Goal: Use online tool/utility: Utilize a website feature to perform a specific function

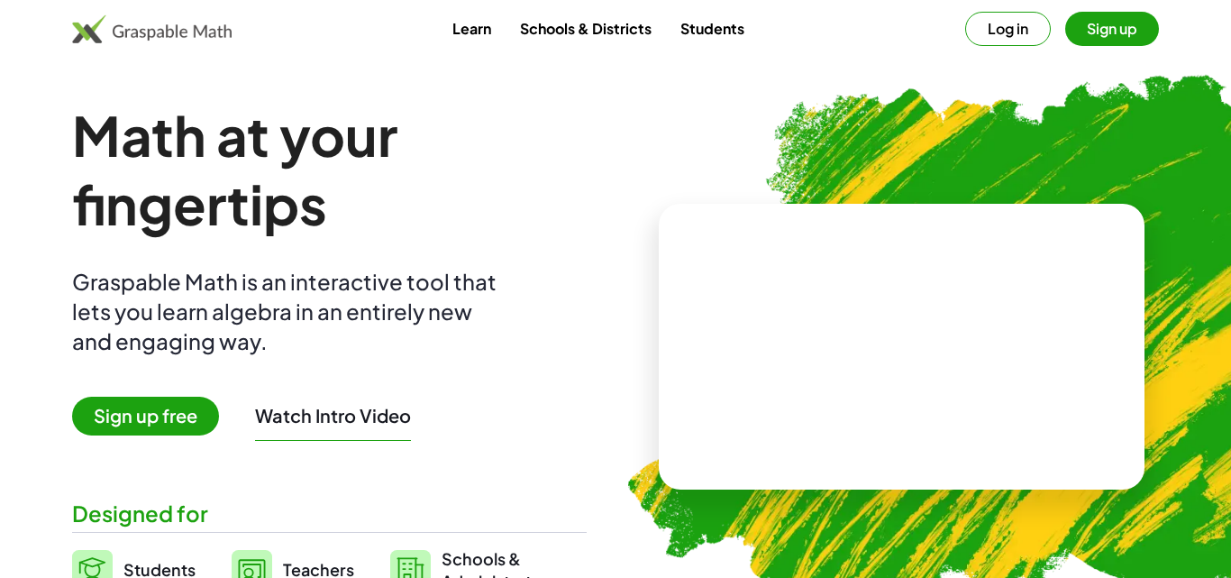
click at [109, 416] on span "Sign up free" at bounding box center [145, 416] width 147 height 39
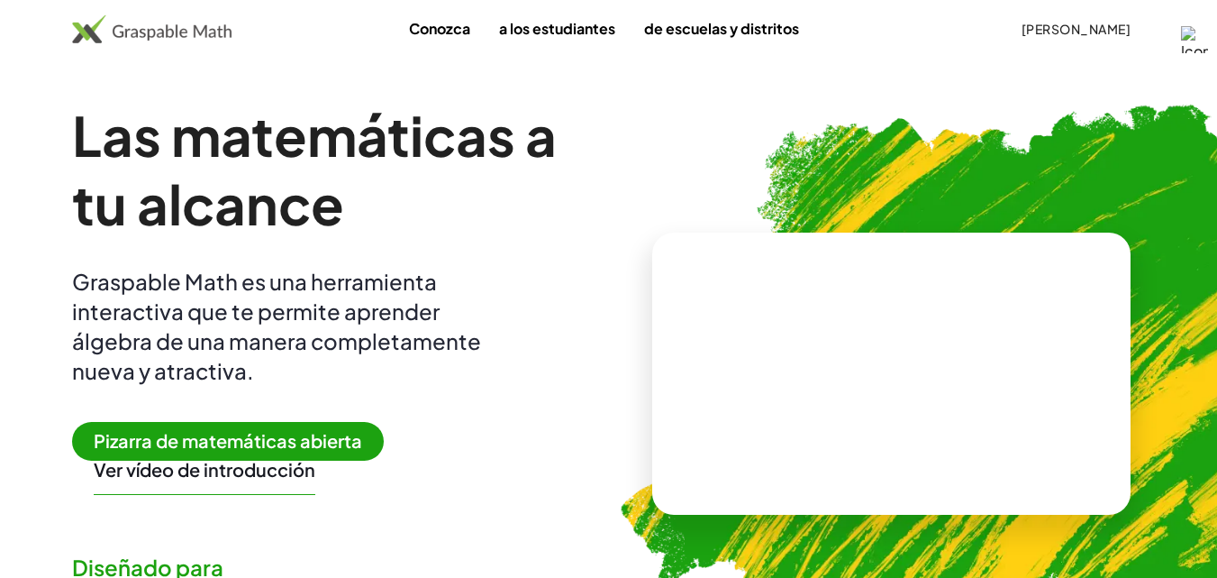
click at [226, 441] on font "Pizarra de matemáticas abierta" at bounding box center [228, 440] width 269 height 23
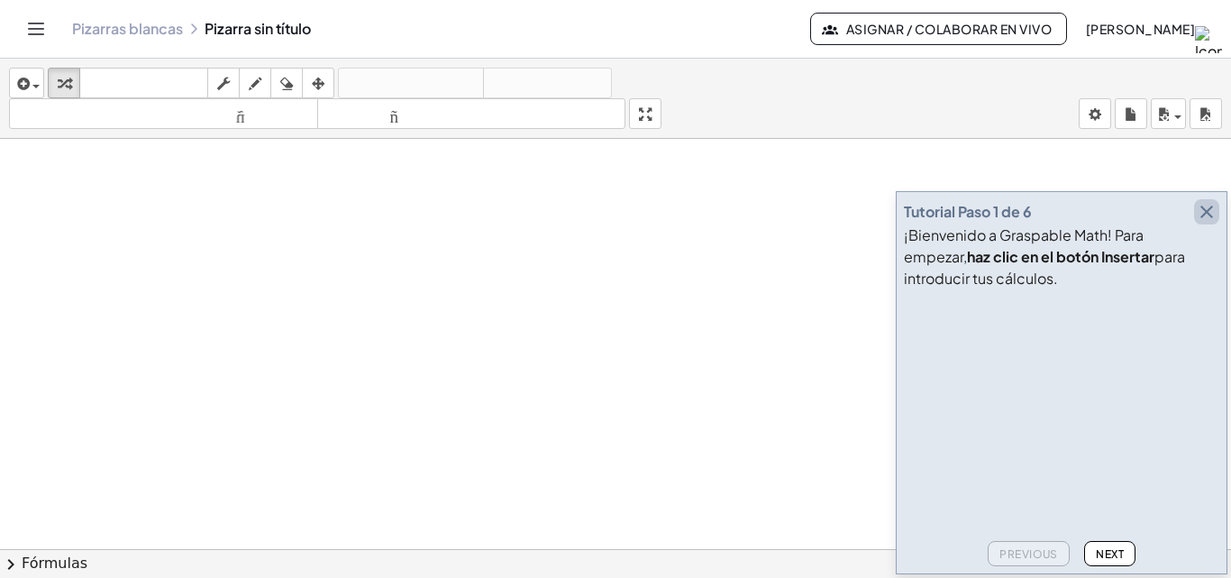
click at [1208, 206] on icon "button" at bounding box center [1207, 212] width 22 height 22
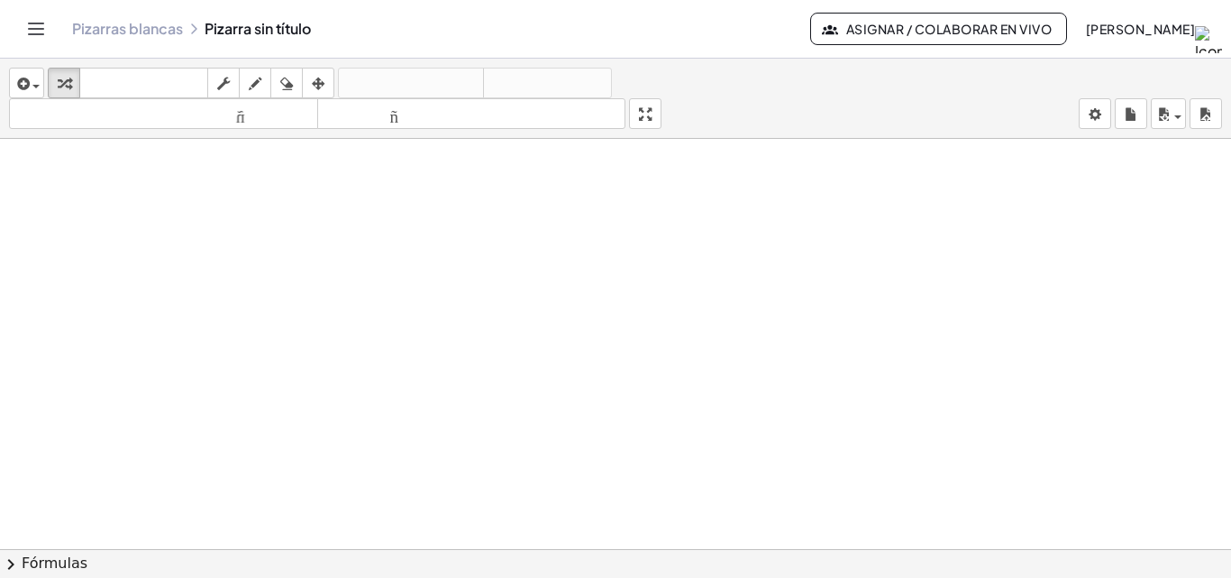
drag, startPoint x: 214, startPoint y: 201, endPoint x: 258, endPoint y: 195, distance: 43.7
click at [258, 195] on div at bounding box center [615, 561] width 1231 height 845
click at [253, 73] on icon "button" at bounding box center [255, 84] width 13 height 22
drag, startPoint x: 181, startPoint y: 205, endPoint x: 215, endPoint y: 196, distance: 35.2
click at [216, 196] on div at bounding box center [615, 561] width 1231 height 845
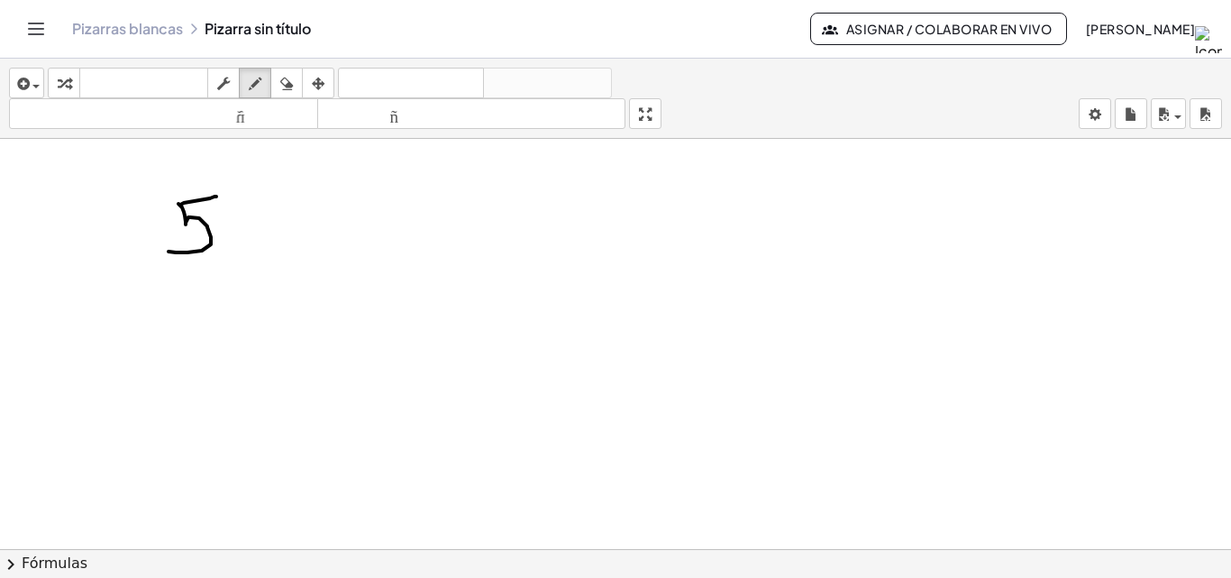
drag, startPoint x: 178, startPoint y: 204, endPoint x: 214, endPoint y: 234, distance: 47.3
click at [169, 251] on div at bounding box center [615, 561] width 1231 height 845
drag, startPoint x: 265, startPoint y: 205, endPoint x: 268, endPoint y: 273, distance: 68.5
click at [268, 273] on div at bounding box center [615, 561] width 1231 height 845
drag, startPoint x: 315, startPoint y: 203, endPoint x: 369, endPoint y: 247, distance: 69.1
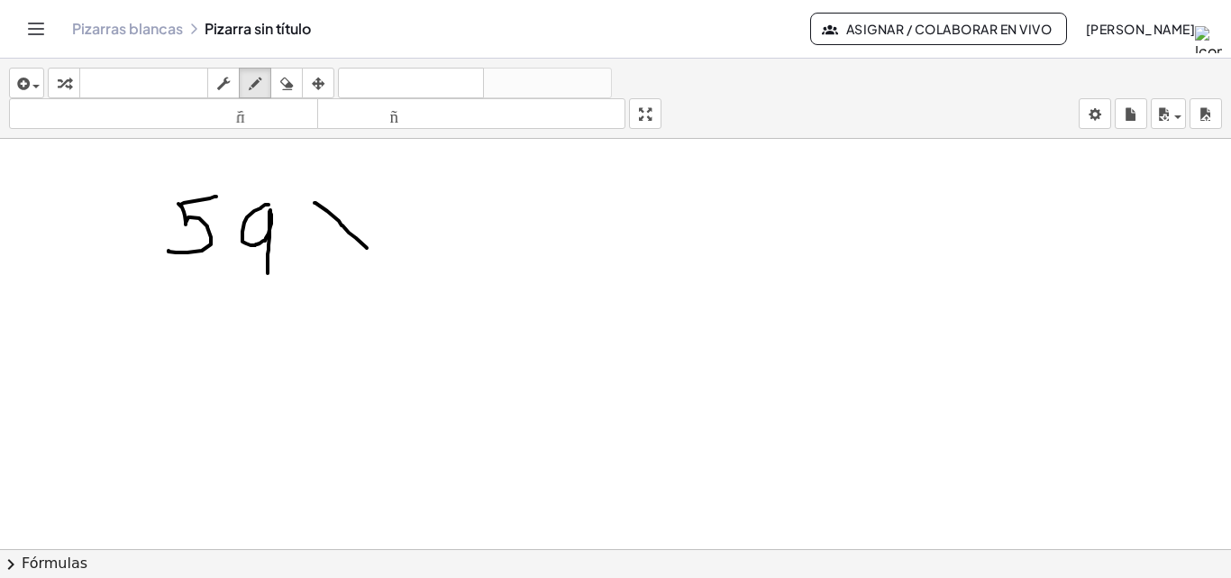
click at [369, 249] on div at bounding box center [615, 561] width 1231 height 845
drag, startPoint x: 352, startPoint y: 203, endPoint x: 320, endPoint y: 242, distance: 51.2
click at [320, 242] on div at bounding box center [615, 561] width 1231 height 845
drag, startPoint x: 180, startPoint y: 301, endPoint x: 200, endPoint y: 302, distance: 19.8
click at [204, 313] on div at bounding box center [615, 561] width 1231 height 845
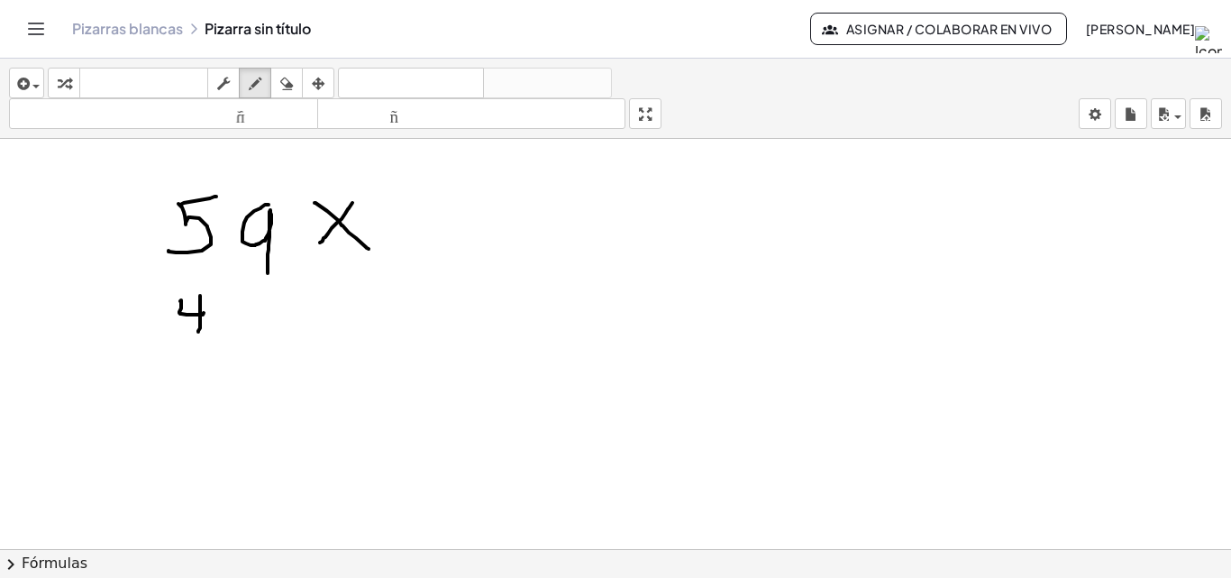
drag, startPoint x: 200, startPoint y: 296, endPoint x: 198, endPoint y: 333, distance: 37.0
click at [198, 333] on div at bounding box center [615, 561] width 1231 height 845
drag, startPoint x: 238, startPoint y: 305, endPoint x: 246, endPoint y: 296, distance: 12.1
click at [261, 300] on div at bounding box center [615, 561] width 1231 height 845
drag, startPoint x: 235, startPoint y: 305, endPoint x: 235, endPoint y: 332, distance: 26.1
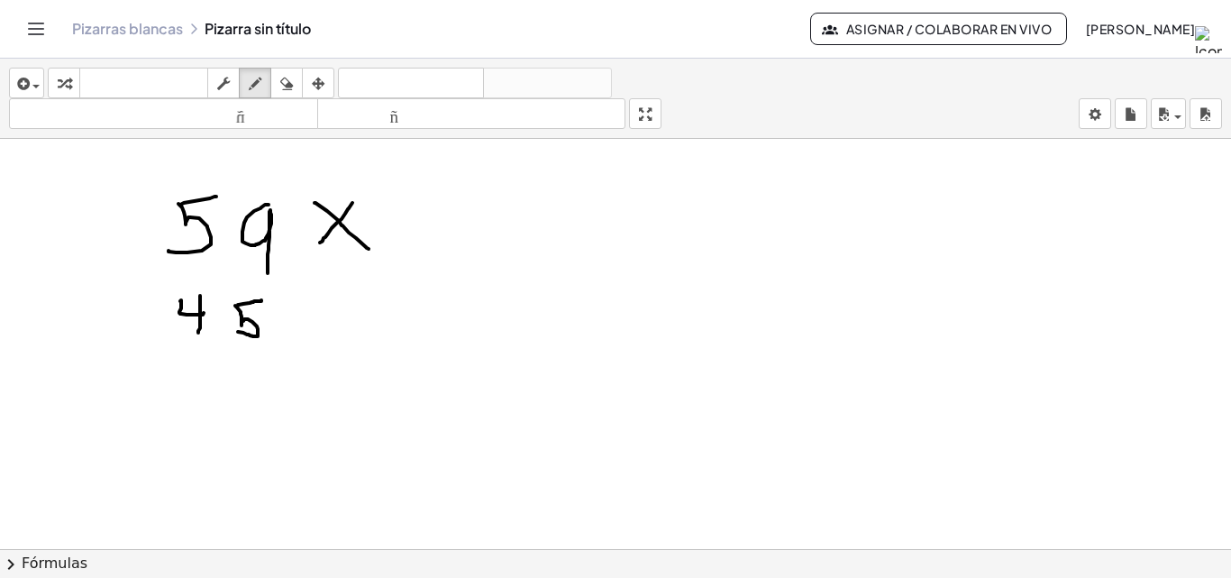
click at [236, 332] on div at bounding box center [615, 561] width 1231 height 845
drag, startPoint x: 166, startPoint y: 353, endPoint x: 285, endPoint y: 324, distance: 122.6
click at [299, 347] on div at bounding box center [615, 561] width 1231 height 845
drag, startPoint x: 256, startPoint y: 360, endPoint x: 235, endPoint y: 393, distance: 38.5
click at [235, 393] on div at bounding box center [615, 561] width 1231 height 845
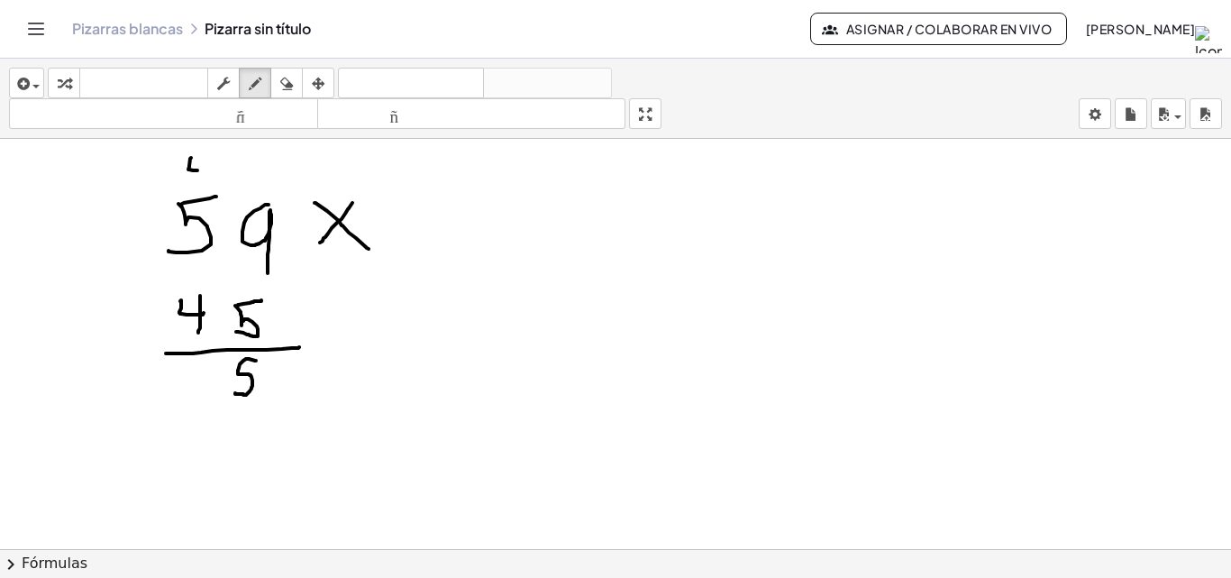
click at [199, 170] on div at bounding box center [615, 561] width 1231 height 845
drag, startPoint x: 199, startPoint y: 150, endPoint x: 199, endPoint y: 184, distance: 33.3
click at [199, 184] on div at bounding box center [615, 561] width 1231 height 845
drag, startPoint x: 545, startPoint y: 282, endPoint x: 556, endPoint y: 327, distance: 46.3
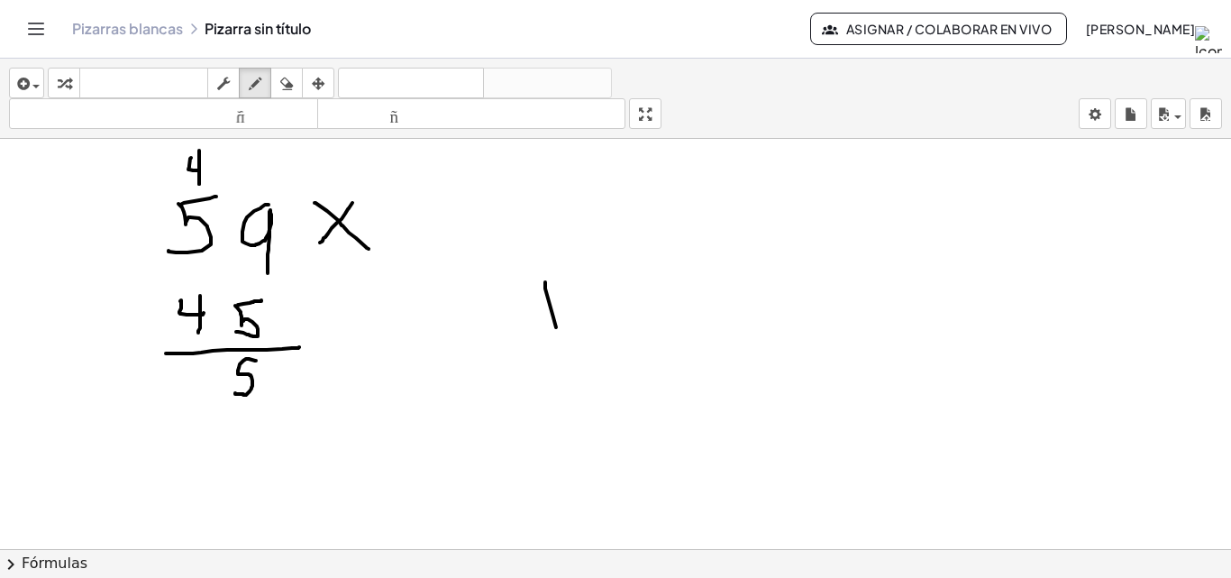
click at [556, 327] on div at bounding box center [615, 561] width 1231 height 845
drag, startPoint x: 598, startPoint y: 280, endPoint x: 630, endPoint y: 345, distance: 72.1
click at [630, 345] on div at bounding box center [615, 561] width 1231 height 845
drag, startPoint x: 673, startPoint y: 236, endPoint x: 717, endPoint y: 295, distance: 73.4
click at [715, 290] on div at bounding box center [615, 561] width 1231 height 845
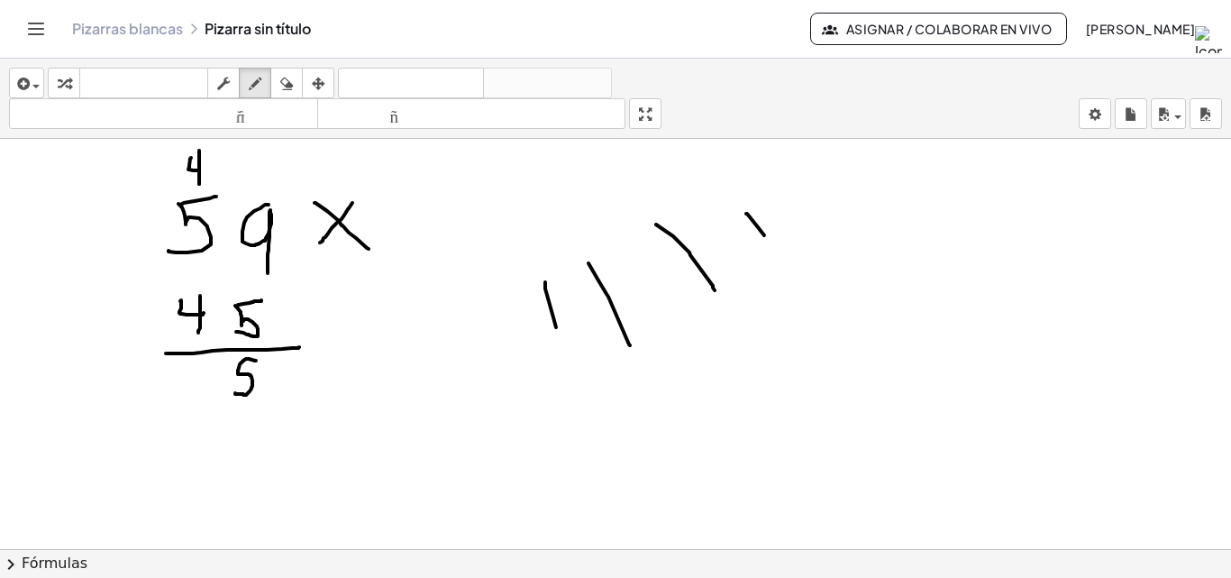
drag, startPoint x: 758, startPoint y: 227, endPoint x: 782, endPoint y: 262, distance: 42.7
click at [782, 262] on div at bounding box center [615, 561] width 1231 height 845
drag, startPoint x: 204, startPoint y: 362, endPoint x: 194, endPoint y: 361, distance: 10.0
click at [196, 361] on div at bounding box center [615, 561] width 1231 height 845
drag, startPoint x: 194, startPoint y: 361, endPoint x: 193, endPoint y: 384, distance: 22.5
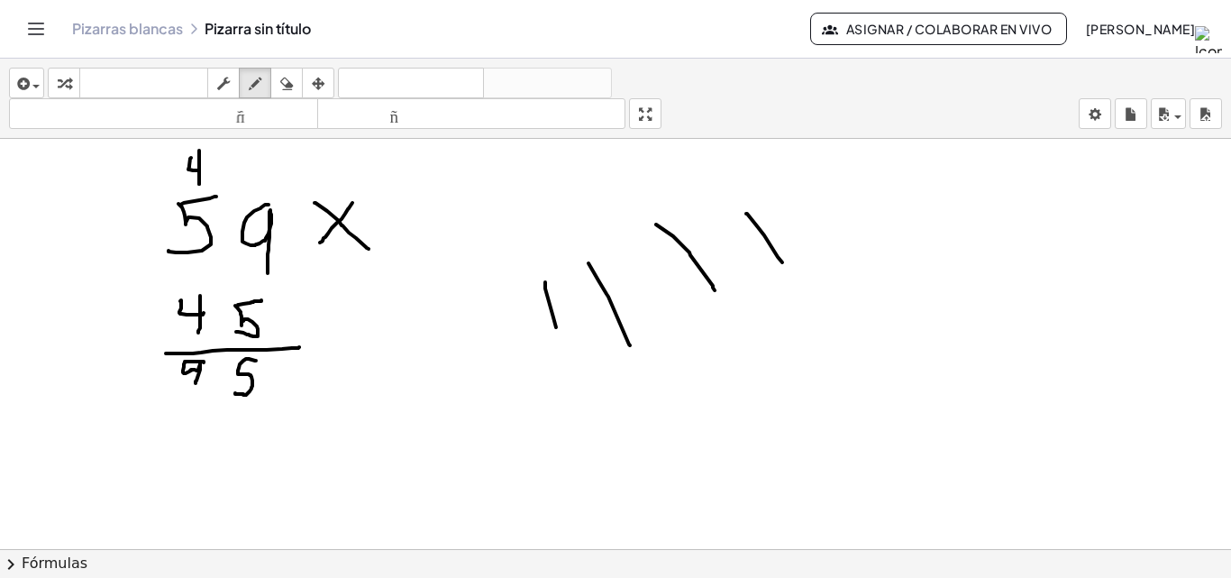
click at [196, 384] on div at bounding box center [615, 561] width 1231 height 845
drag, startPoint x: 165, startPoint y: 362, endPoint x: 171, endPoint y: 381, distance: 19.9
click at [171, 381] on div at bounding box center [615, 561] width 1231 height 845
click at [292, 73] on icon "button" at bounding box center [286, 84] width 13 height 22
drag, startPoint x: 76, startPoint y: 464, endPoint x: 160, endPoint y: 394, distance: 109.4
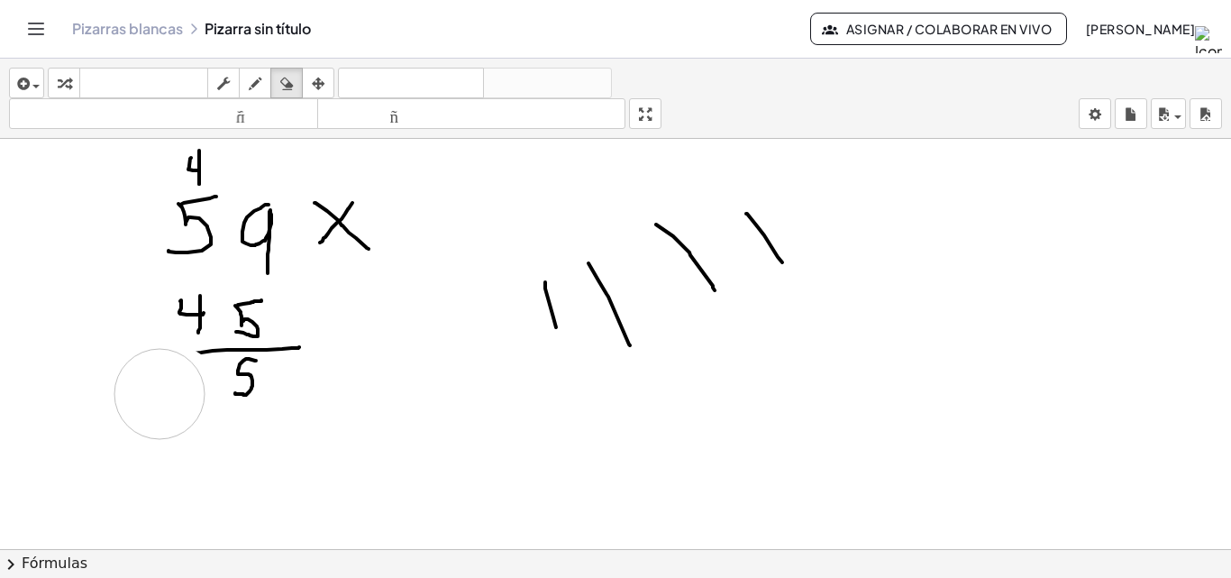
click at [160, 394] on div at bounding box center [615, 561] width 1231 height 845
drag, startPoint x: 260, startPoint y: 77, endPoint x: 212, endPoint y: 229, distance: 158.7
click at [260, 85] on icon "button" at bounding box center [255, 84] width 13 height 22
drag, startPoint x: 204, startPoint y: 355, endPoint x: 147, endPoint y: 347, distance: 57.3
click at [147, 348] on div at bounding box center [615, 561] width 1231 height 845
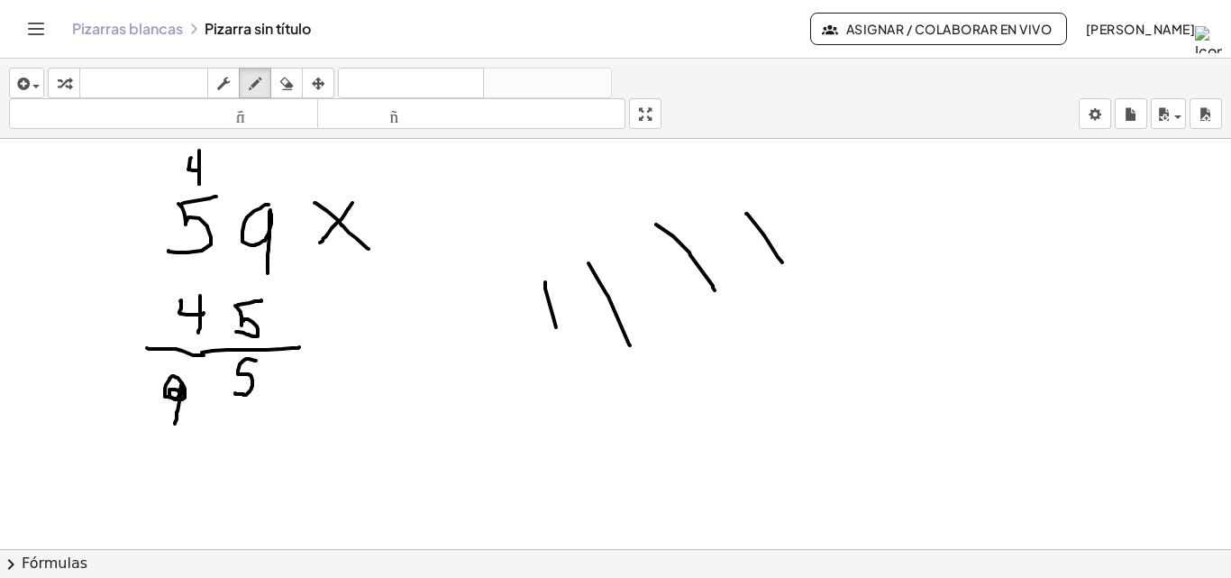
drag, startPoint x: 178, startPoint y: 391, endPoint x: 173, endPoint y: 415, distance: 24.9
click at [173, 420] on div at bounding box center [615, 561] width 1231 height 845
click at [105, 383] on div at bounding box center [615, 561] width 1231 height 845
drag, startPoint x: 105, startPoint y: 383, endPoint x: 104, endPoint y: 438, distance: 55.0
click at [106, 416] on div at bounding box center [615, 561] width 1231 height 845
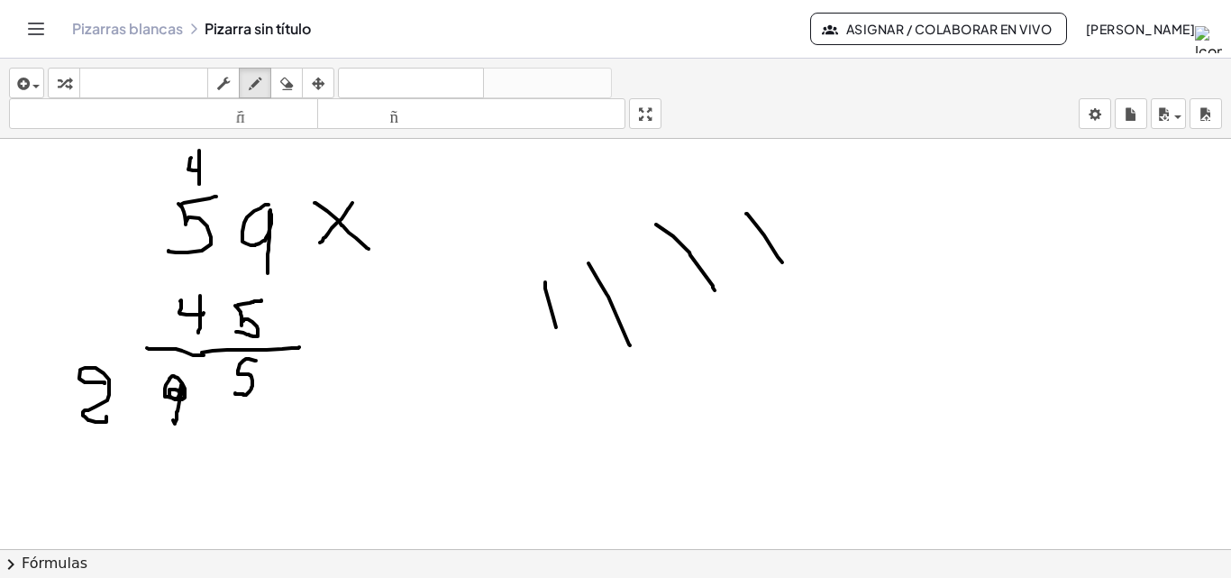
drag, startPoint x: 193, startPoint y: 292, endPoint x: 205, endPoint y: 289, distance: 12.9
click at [195, 292] on div at bounding box center [615, 561] width 1231 height 845
click at [206, 289] on div at bounding box center [615, 561] width 1231 height 845
click at [211, 283] on div at bounding box center [615, 561] width 1231 height 845
click at [218, 277] on div at bounding box center [615, 561] width 1231 height 845
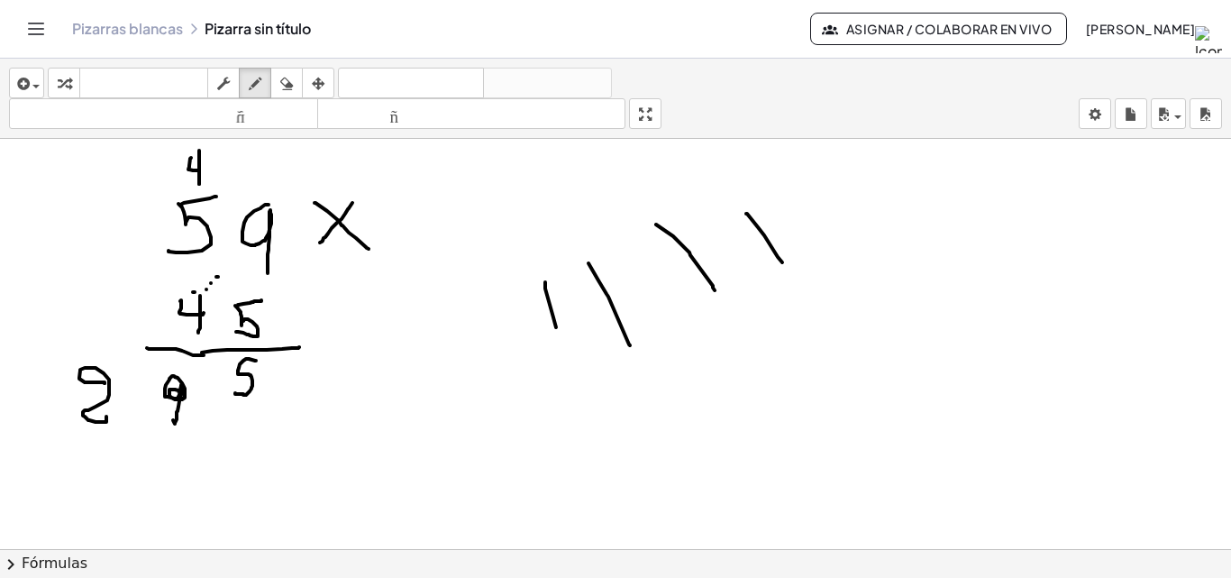
click at [221, 274] on div at bounding box center [615, 561] width 1231 height 845
click at [222, 269] on div at bounding box center [615, 561] width 1231 height 845
click at [232, 260] on div at bounding box center [615, 561] width 1231 height 845
drag, startPoint x: 246, startPoint y: 240, endPoint x: 203, endPoint y: 296, distance: 71.4
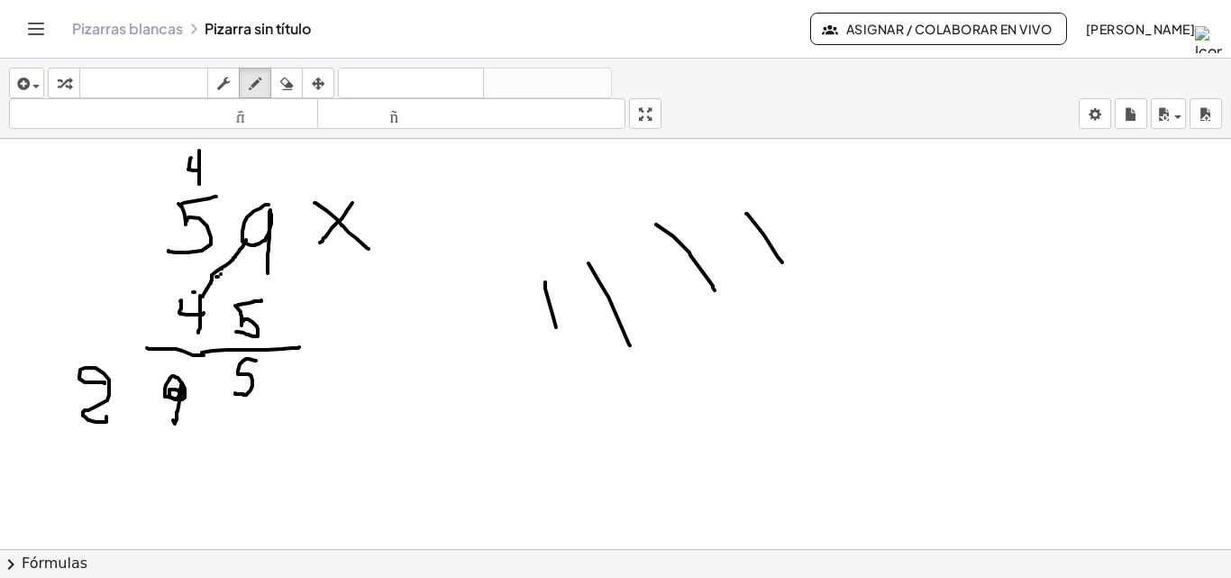
click at [203, 296] on div at bounding box center [615, 561] width 1231 height 845
click at [174, 438] on div at bounding box center [615, 561] width 1231 height 845
drag, startPoint x: 175, startPoint y: 442, endPoint x: 155, endPoint y: 453, distance: 23.0
click at [155, 453] on div at bounding box center [615, 561] width 1231 height 845
drag, startPoint x: 168, startPoint y: 151, endPoint x: 166, endPoint y: 172, distance: 20.8
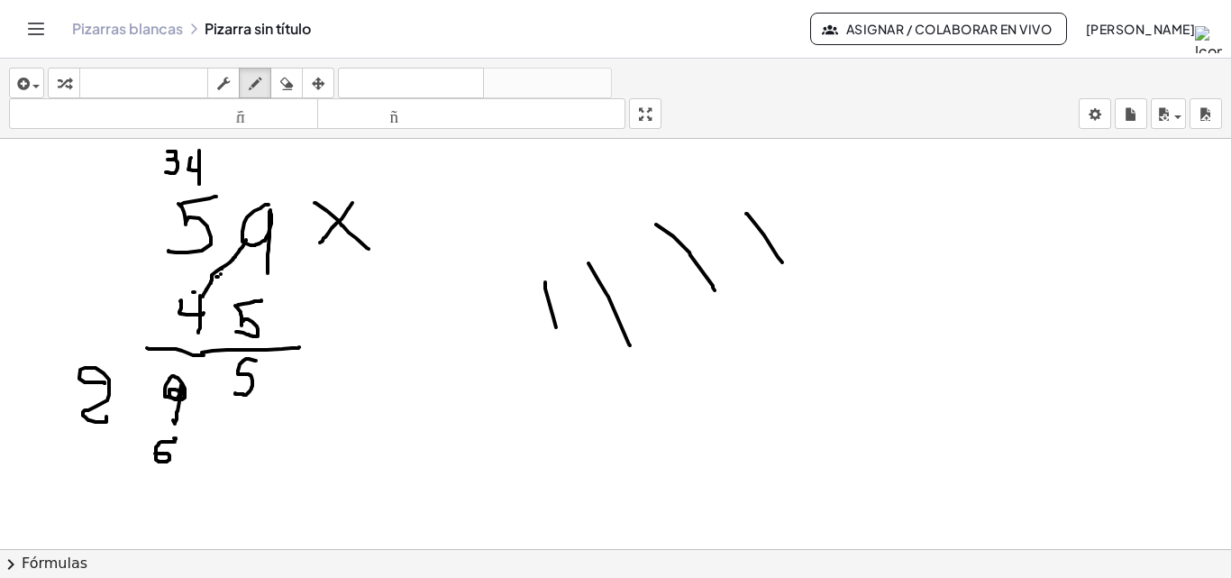
click at [166, 172] on div at bounding box center [615, 561] width 1231 height 845
click at [186, 291] on div at bounding box center [615, 561] width 1231 height 845
click at [187, 282] on div at bounding box center [615, 561] width 1231 height 845
click at [192, 274] on div at bounding box center [615, 561] width 1231 height 845
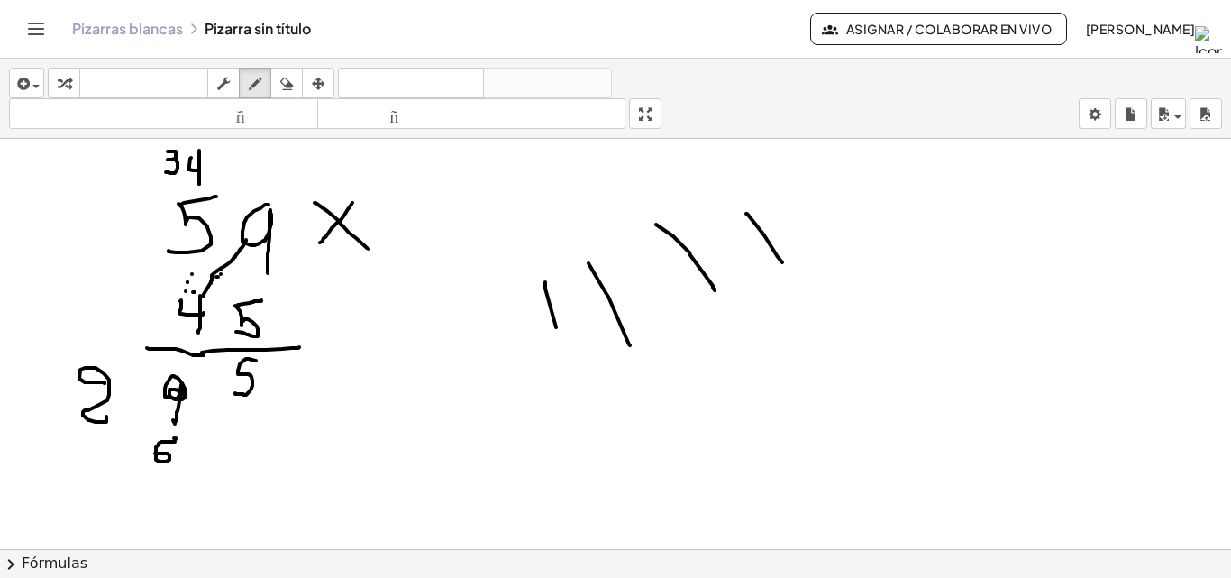
click at [192, 269] on div at bounding box center [615, 561] width 1231 height 845
click at [98, 460] on div at bounding box center [615, 561] width 1231 height 845
click at [58, 458] on div at bounding box center [615, 561] width 1231 height 845
drag, startPoint x: 86, startPoint y: 455, endPoint x: 82, endPoint y: 477, distance: 21.9
click at [83, 477] on div at bounding box center [615, 561] width 1231 height 845
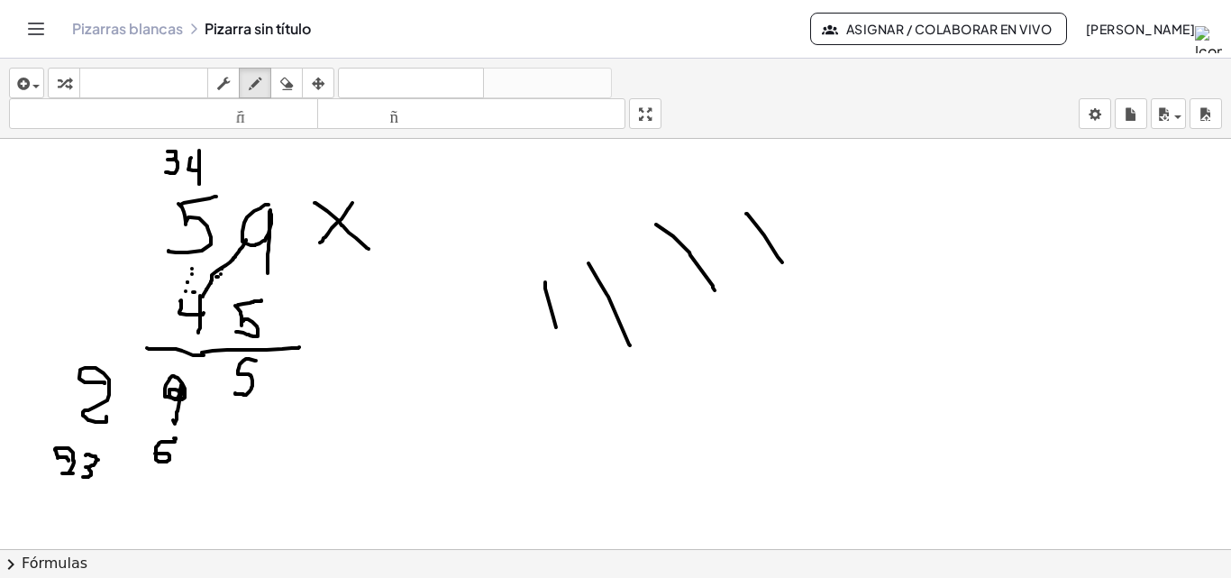
drag, startPoint x: 68, startPoint y: 460, endPoint x: 73, endPoint y: 473, distance: 13.4
click at [73, 473] on div at bounding box center [615, 561] width 1231 height 845
drag, startPoint x: 43, startPoint y: 492, endPoint x: 360, endPoint y: 487, distance: 316.3
click at [360, 487] on div at bounding box center [615, 561] width 1231 height 845
drag, startPoint x: 275, startPoint y: 367, endPoint x: 300, endPoint y: 370, distance: 25.5
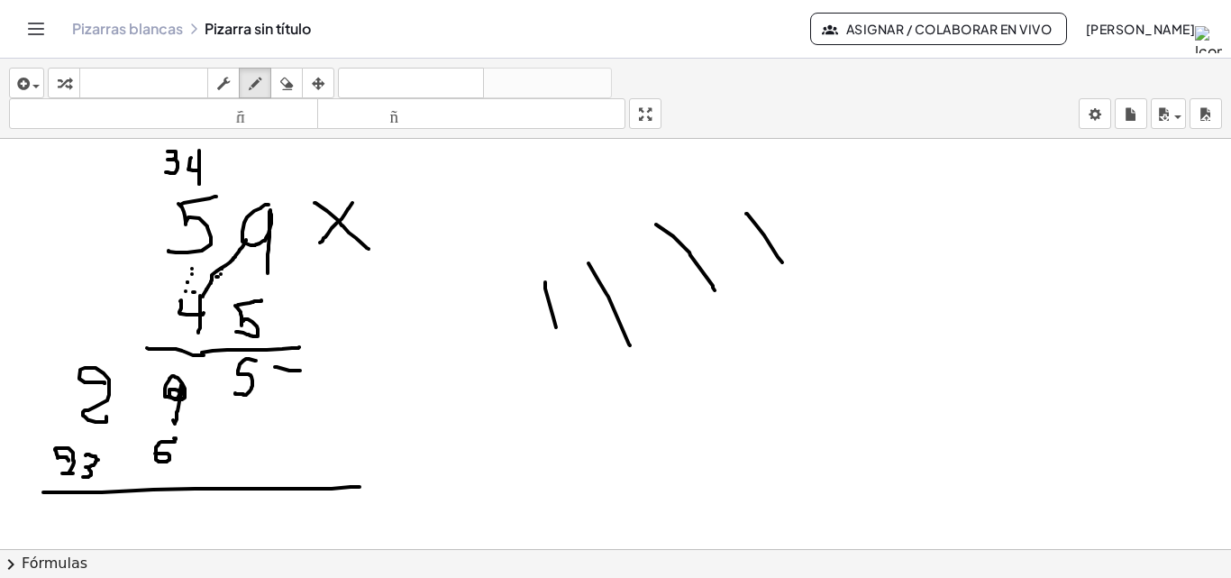
click at [300, 370] on div at bounding box center [615, 561] width 1231 height 845
drag, startPoint x: 290, startPoint y: 351, endPoint x: 290, endPoint y: 380, distance: 29.7
click at [290, 380] on div at bounding box center [615, 561] width 1231 height 845
drag, startPoint x: 267, startPoint y: 500, endPoint x: 252, endPoint y: 522, distance: 26.0
click at [252, 522] on div at bounding box center [615, 561] width 1231 height 845
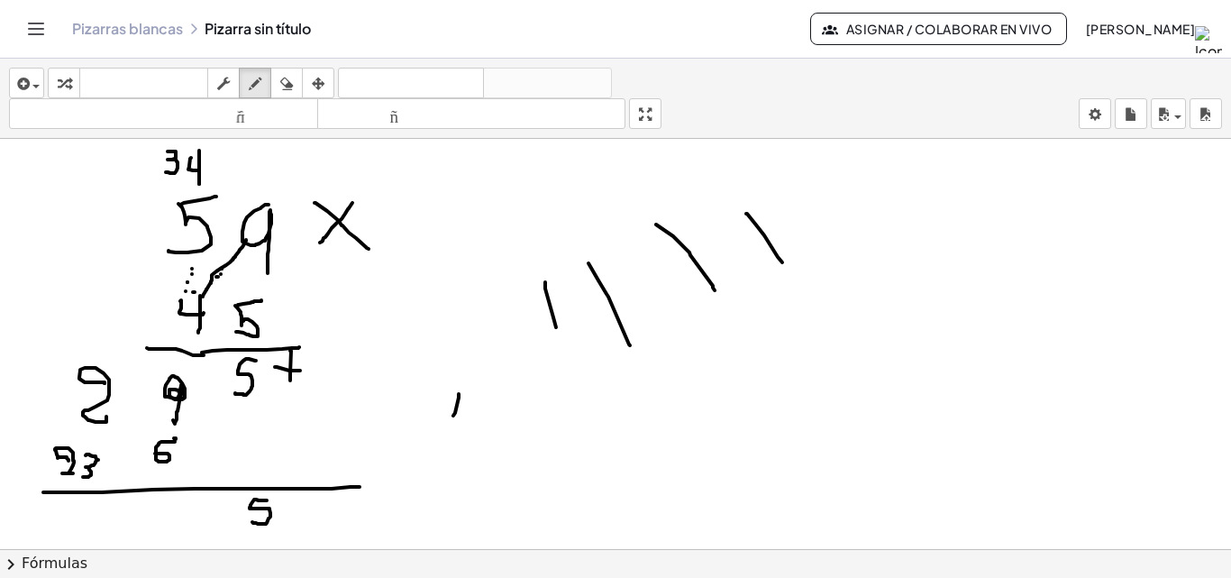
drag, startPoint x: 459, startPoint y: 394, endPoint x: 453, endPoint y: 415, distance: 22.3
click at [453, 415] on div at bounding box center [615, 561] width 1231 height 845
drag, startPoint x: 482, startPoint y: 387, endPoint x: 499, endPoint y: 406, distance: 25.5
click at [494, 439] on div at bounding box center [615, 561] width 1231 height 845
drag, startPoint x: 501, startPoint y: 404, endPoint x: 524, endPoint y: 425, distance: 31.9
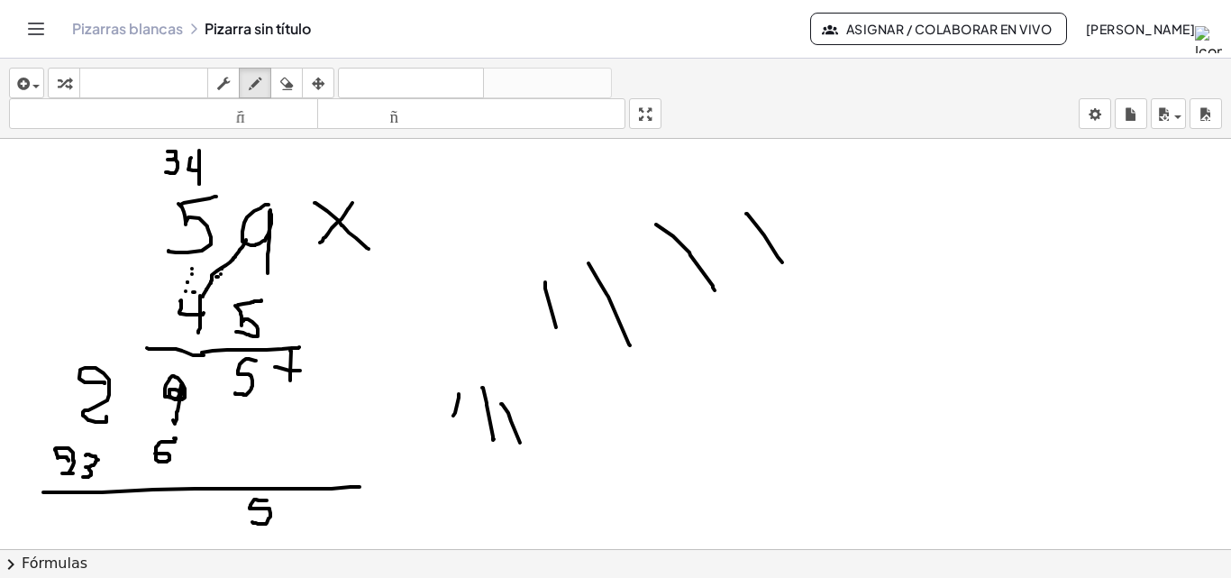
click at [522, 439] on div at bounding box center [615, 561] width 1231 height 845
drag, startPoint x: 533, startPoint y: 406, endPoint x: 548, endPoint y: 454, distance: 50.2
click at [548, 454] on div at bounding box center [615, 561] width 1231 height 845
drag, startPoint x: 574, startPoint y: 428, endPoint x: 586, endPoint y: 452, distance: 27.0
click at [585, 457] on div at bounding box center [615, 561] width 1231 height 845
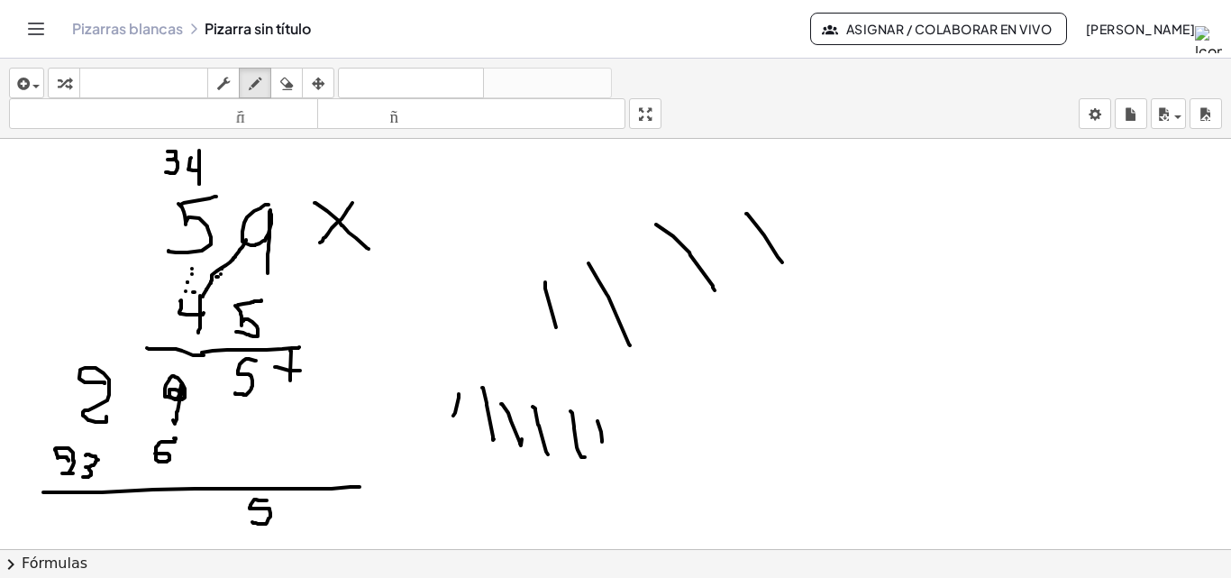
drag, startPoint x: 601, startPoint y: 432, endPoint x: 602, endPoint y: 442, distance: 10.0
click at [602, 442] on div at bounding box center [615, 561] width 1231 height 845
drag, startPoint x: 175, startPoint y: 506, endPoint x: 150, endPoint y: 533, distance: 37.0
click at [150, 533] on div at bounding box center [615, 561] width 1231 height 845
click at [286, 83] on icon "button" at bounding box center [286, 84] width 13 height 22
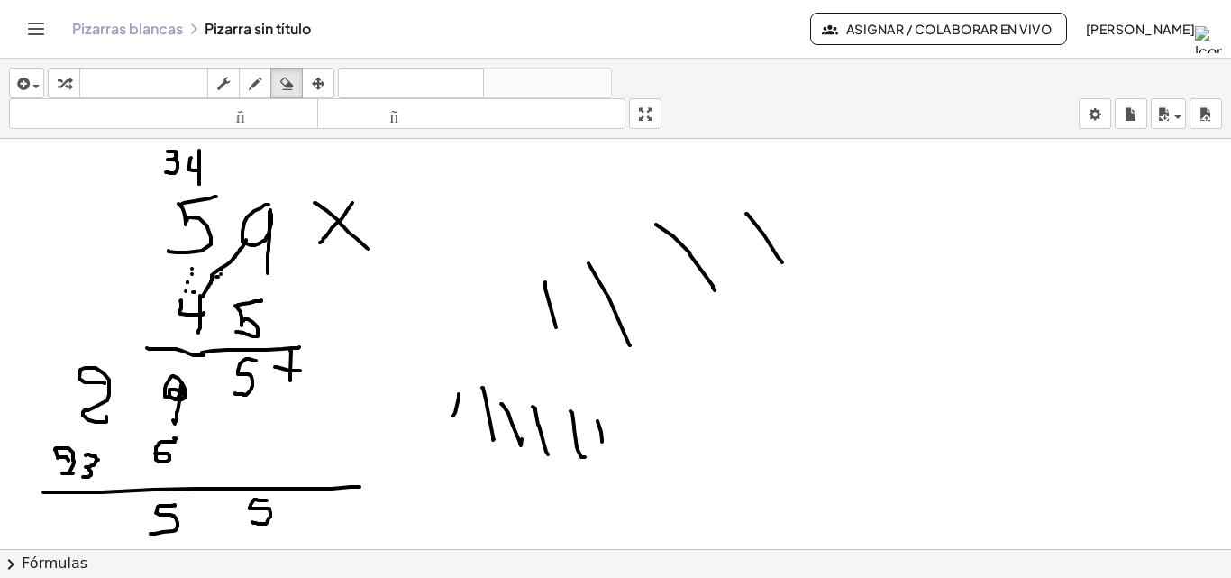
drag, startPoint x: 129, startPoint y: 569, endPoint x: 156, endPoint y: 535, distance: 42.9
click at [150, 535] on div "insertar Seleccione uno: Expresión matemática Función Texto Vídeo de YouTube Gr…" at bounding box center [615, 318] width 1231 height 519
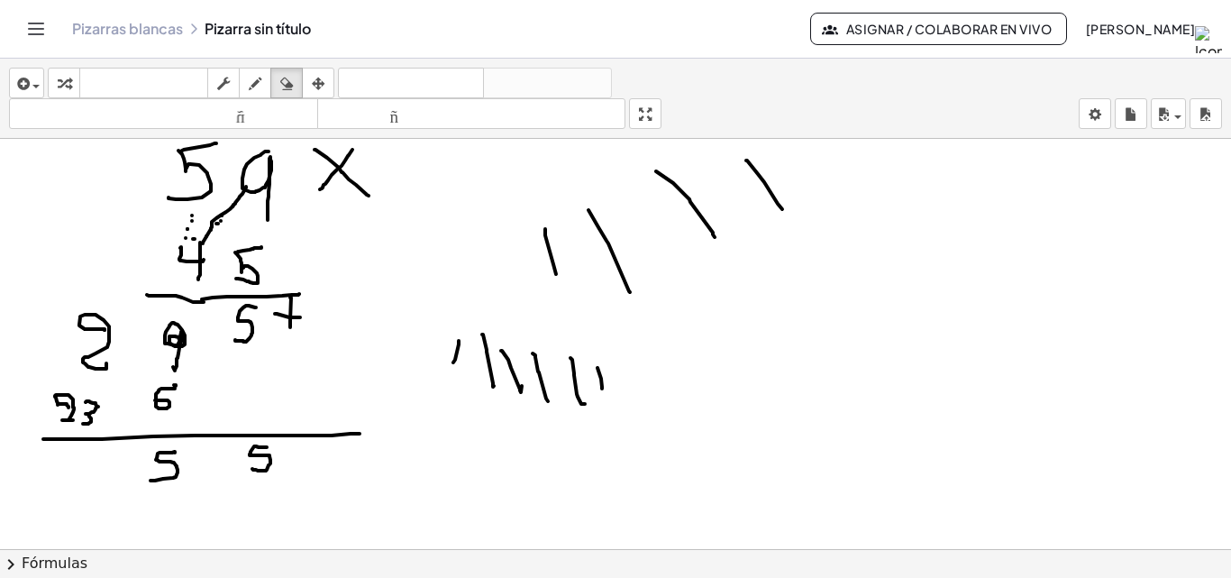
scroll to position [90, 0]
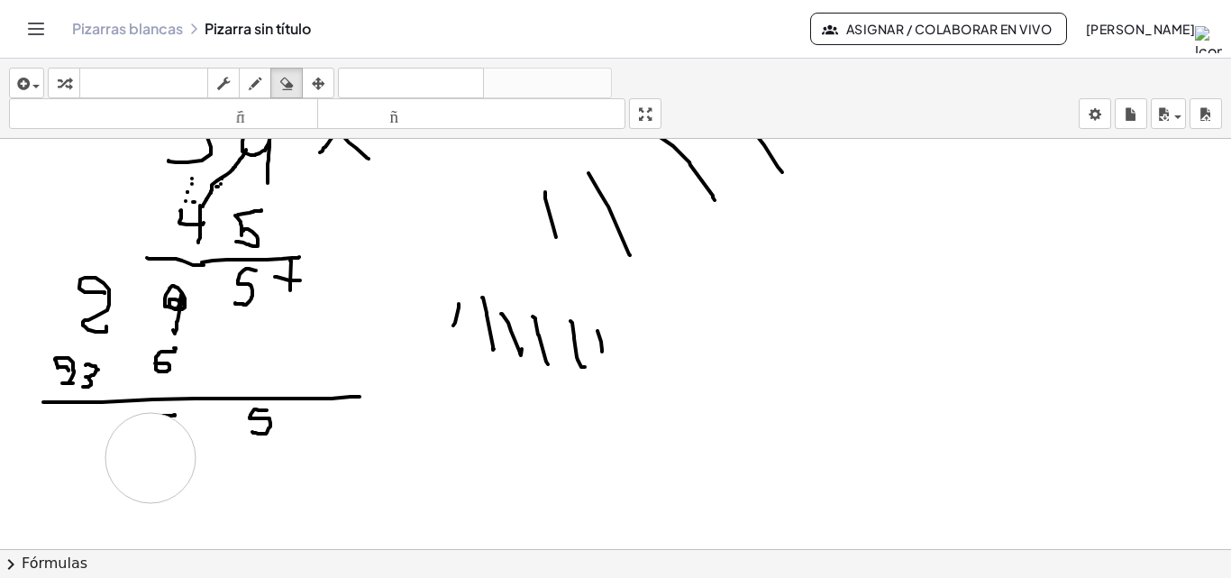
click at [150, 458] on div at bounding box center [615, 471] width 1231 height 845
click at [252, 68] on button "dibujar" at bounding box center [255, 83] width 32 height 31
drag, startPoint x: 170, startPoint y: 415, endPoint x: 154, endPoint y: 434, distance: 25.6
click at [154, 434] on div at bounding box center [615, 471] width 1231 height 845
drag, startPoint x: 97, startPoint y: 255, endPoint x: 96, endPoint y: 267, distance: 11.7
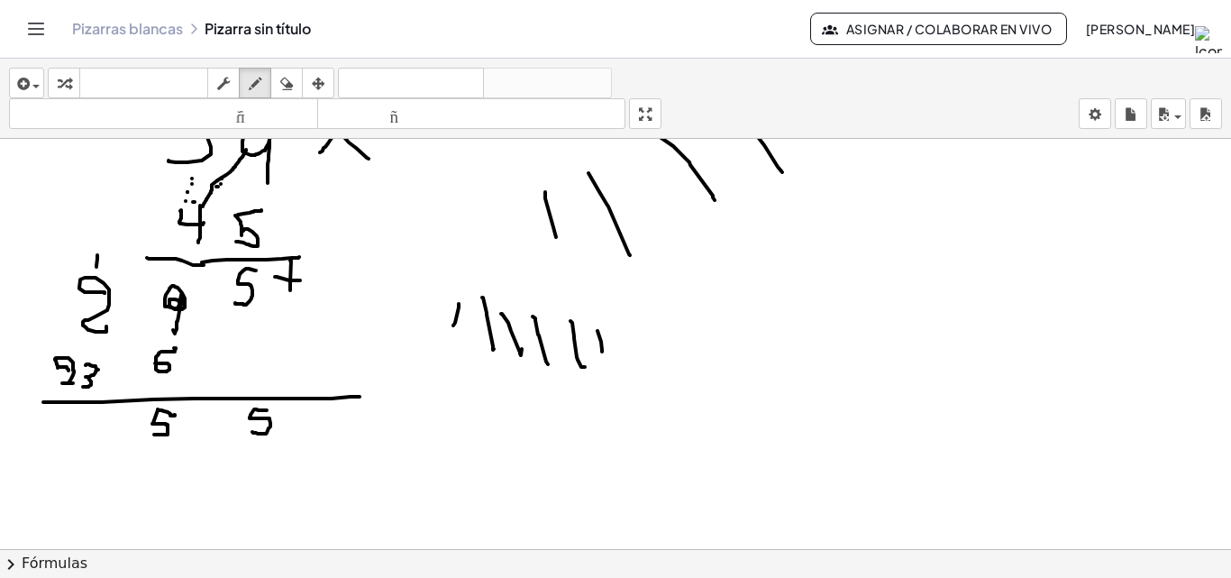
click at [96, 267] on div at bounding box center [615, 471] width 1231 height 845
drag, startPoint x: 97, startPoint y: 417, endPoint x: 68, endPoint y: 422, distance: 29.2
click at [68, 422] on div at bounding box center [615, 471] width 1231 height 845
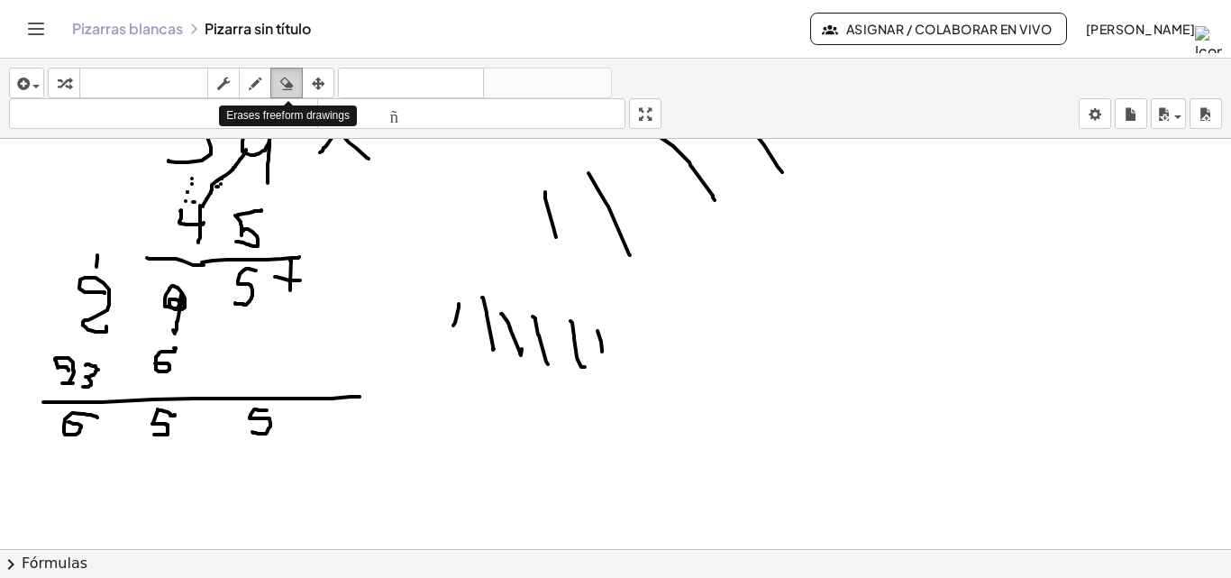
click at [295, 74] on div "button" at bounding box center [286, 83] width 23 height 22
drag, startPoint x: 97, startPoint y: 533, endPoint x: 75, endPoint y: 451, distance: 85.0
click at [75, 451] on div at bounding box center [615, 471] width 1231 height 845
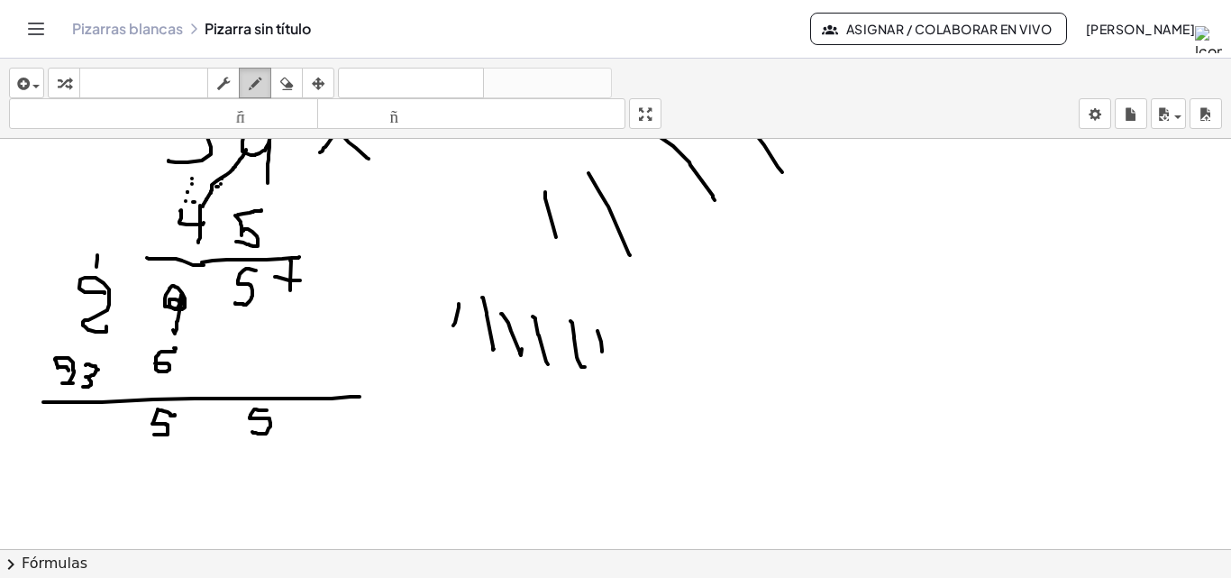
click at [258, 75] on icon "button" at bounding box center [255, 84] width 13 height 22
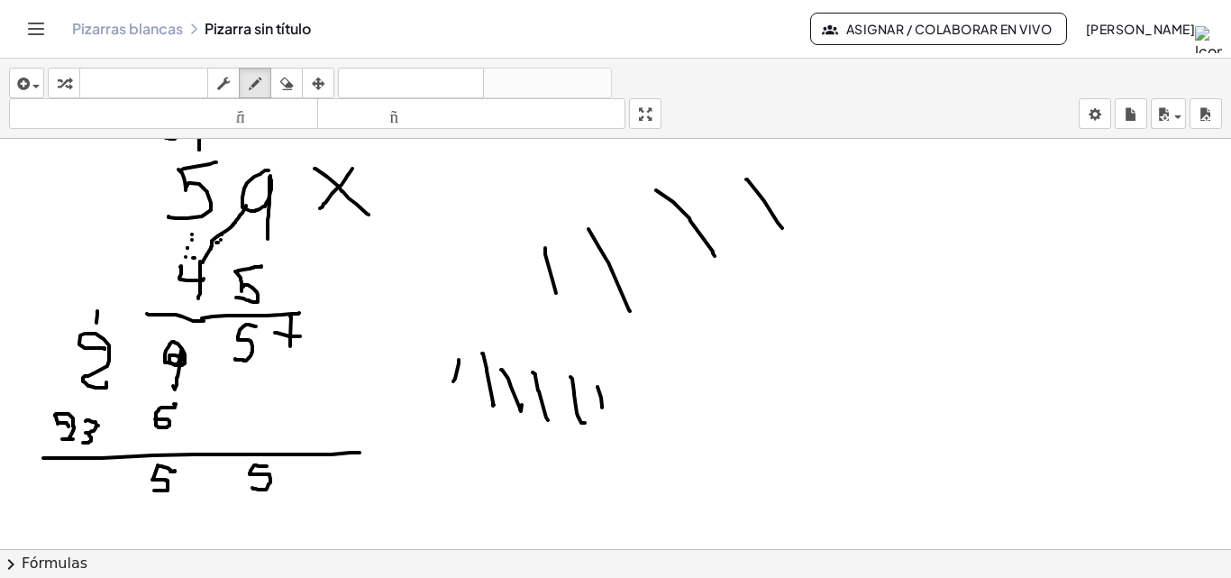
scroll to position [0, 0]
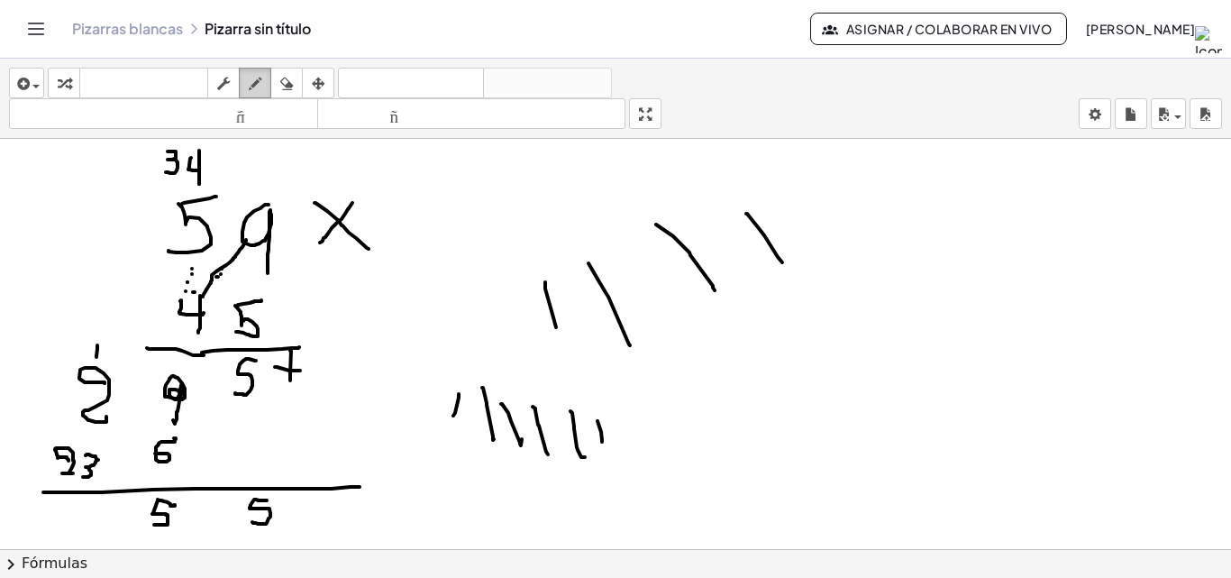
drag, startPoint x: 256, startPoint y: 79, endPoint x: 257, endPoint y: 97, distance: 18.0
click at [257, 83] on icon "button" at bounding box center [255, 84] width 13 height 22
click at [16, 464] on div at bounding box center [615, 561] width 1231 height 845
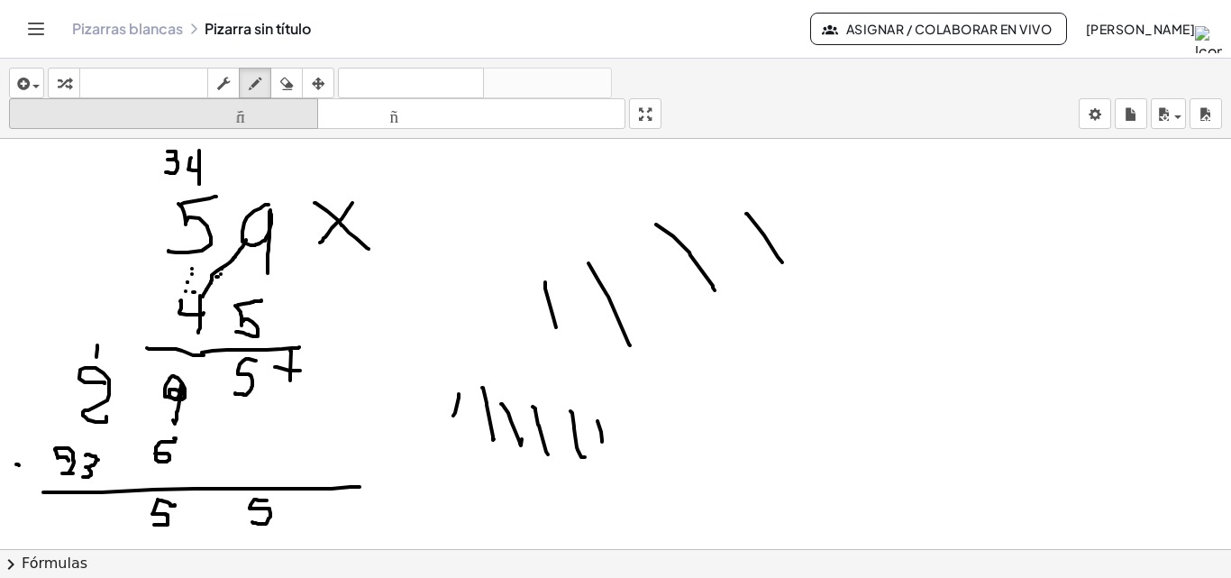
drag, startPoint x: 287, startPoint y: 79, endPoint x: 281, endPoint y: 112, distance: 33.0
click at [286, 100] on div "insertar Seleccione uno: Expresión matemática Función Texto Vídeo de YouTube Gr…" at bounding box center [615, 99] width 1231 height 80
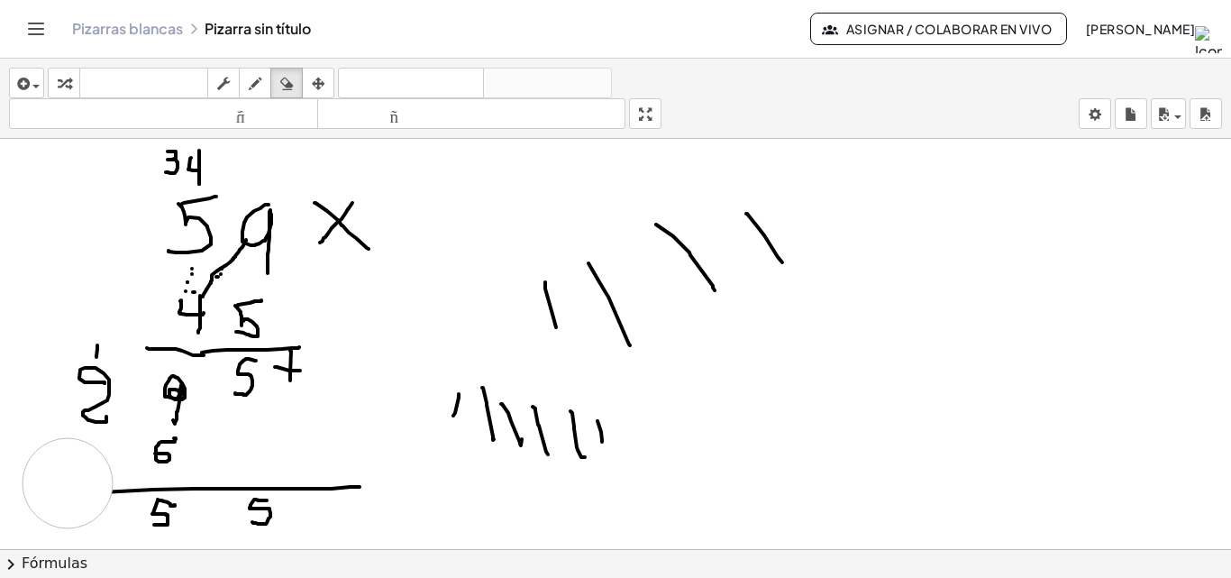
drag, startPoint x: 14, startPoint y: 457, endPoint x: 68, endPoint y: 483, distance: 60.1
click at [68, 483] on div at bounding box center [615, 561] width 1231 height 845
drag, startPoint x: 250, startPoint y: 84, endPoint x: 180, endPoint y: 405, distance: 328.2
click at [251, 100] on div "insertar Seleccione uno: Expresión matemática Función Texto Vídeo de YouTube Gr…" at bounding box center [615, 99] width 1231 height 80
drag, startPoint x: 91, startPoint y: 433, endPoint x: 82, endPoint y: 485, distance: 53.0
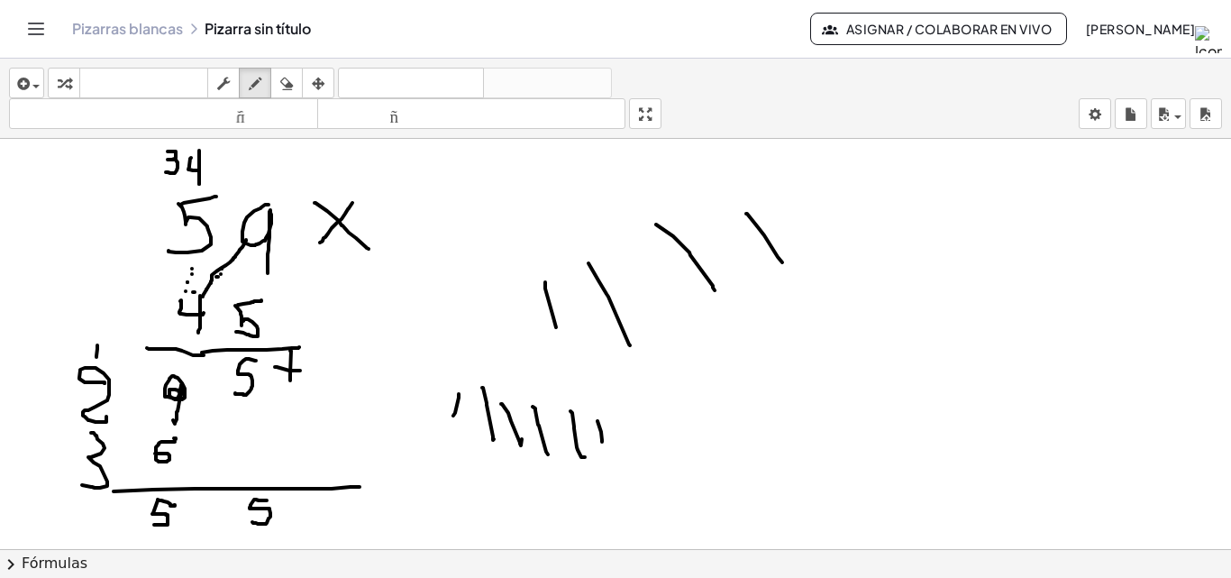
click at [82, 485] on div at bounding box center [615, 561] width 1231 height 845
drag, startPoint x: 23, startPoint y: 460, endPoint x: 34, endPoint y: 485, distance: 27.8
click at [33, 485] on div at bounding box center [615, 561] width 1231 height 845
drag, startPoint x: 115, startPoint y: 491, endPoint x: 15, endPoint y: 496, distance: 100.1
click at [15, 496] on div at bounding box center [615, 561] width 1231 height 845
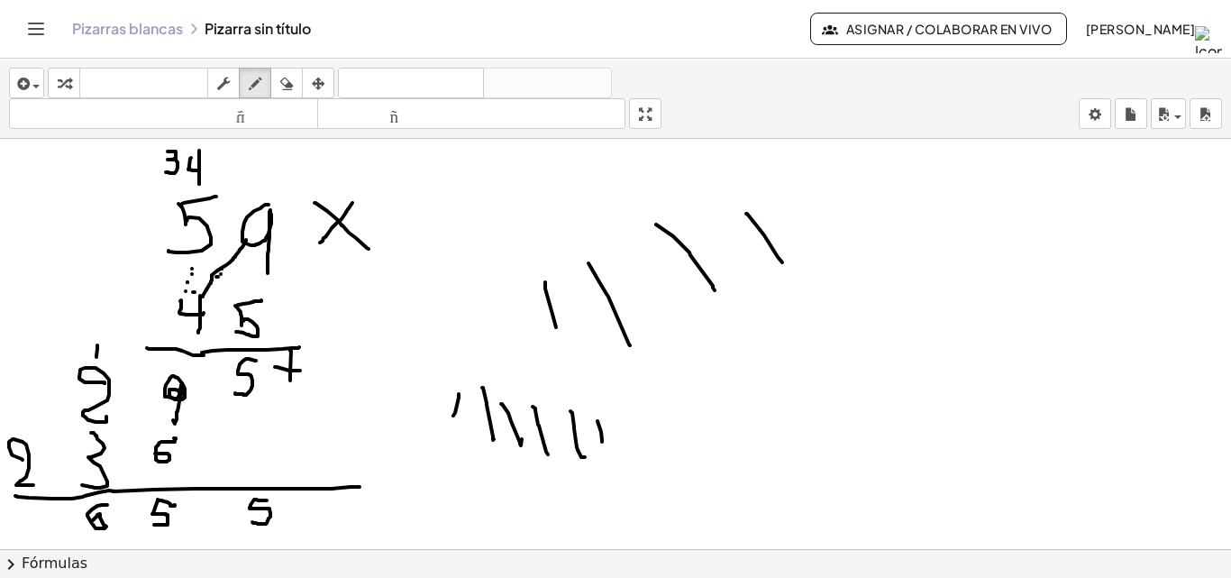
drag, startPoint x: 107, startPoint y: 505, endPoint x: 91, endPoint y: 522, distance: 23.6
click at [91, 522] on div at bounding box center [615, 561] width 1231 height 845
drag, startPoint x: 31, startPoint y: 517, endPoint x: 57, endPoint y: 522, distance: 26.5
click at [49, 531] on div at bounding box center [615, 561] width 1231 height 845
drag, startPoint x: 65, startPoint y: 514, endPoint x: 62, endPoint y: 525, distance: 12.0
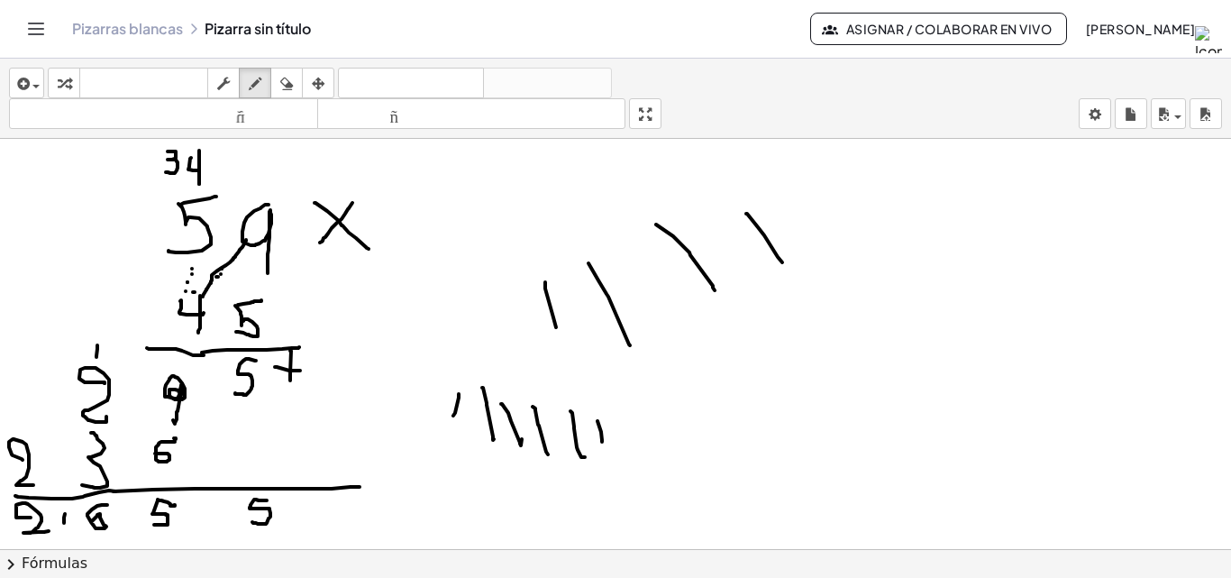
click at [63, 525] on div at bounding box center [615, 561] width 1231 height 845
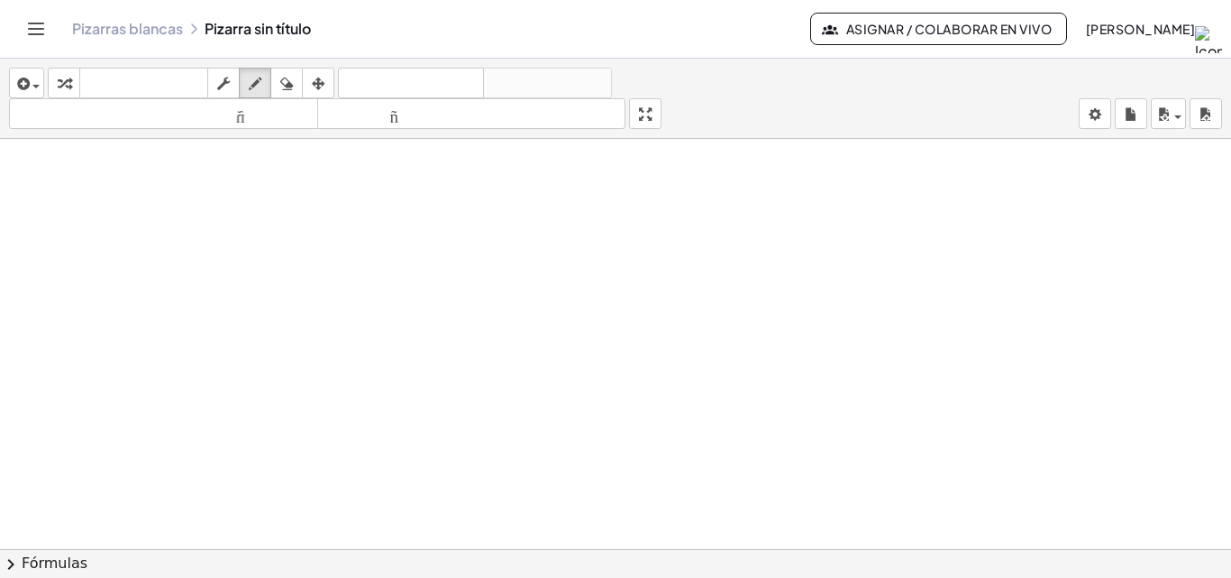
scroll to position [435, 0]
drag, startPoint x: 439, startPoint y: 291, endPoint x: 465, endPoint y: 355, distance: 69.1
click at [465, 355] on div at bounding box center [615, 319] width 1231 height 1230
drag, startPoint x: 447, startPoint y: 317, endPoint x: 464, endPoint y: 317, distance: 17.1
click at [464, 317] on div at bounding box center [615, 319] width 1231 height 1230
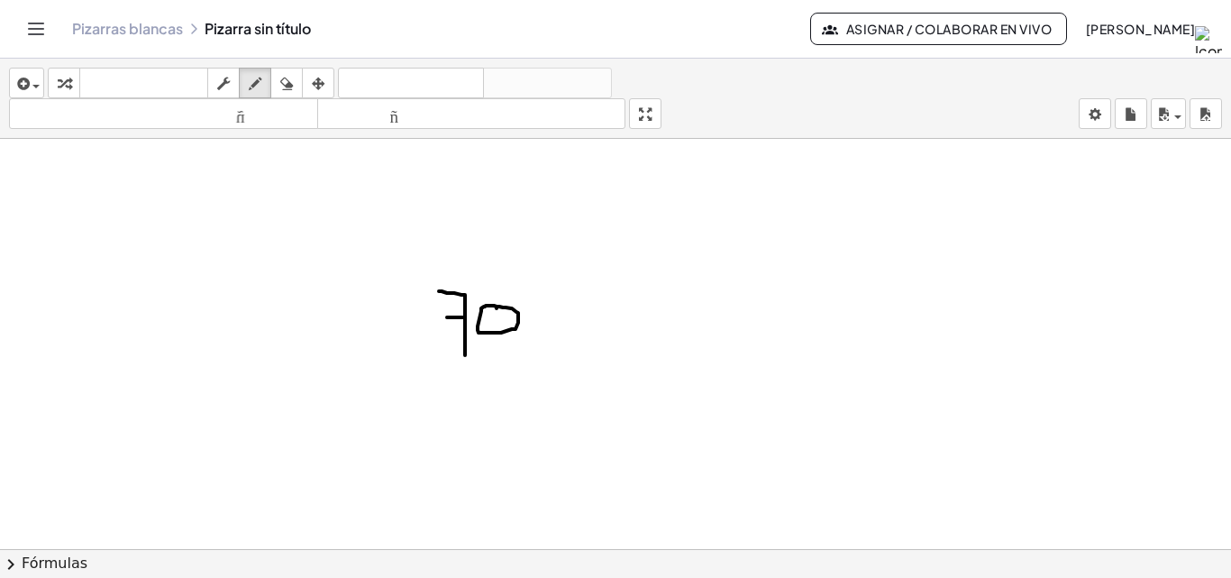
click at [495, 306] on div at bounding box center [615, 319] width 1231 height 1230
drag, startPoint x: 544, startPoint y: 305, endPoint x: 582, endPoint y: 340, distance: 51.6
click at [582, 340] on div at bounding box center [615, 319] width 1231 height 1230
drag, startPoint x: 582, startPoint y: 305, endPoint x: 555, endPoint y: 339, distance: 42.9
click at [555, 339] on div at bounding box center [615, 319] width 1231 height 1230
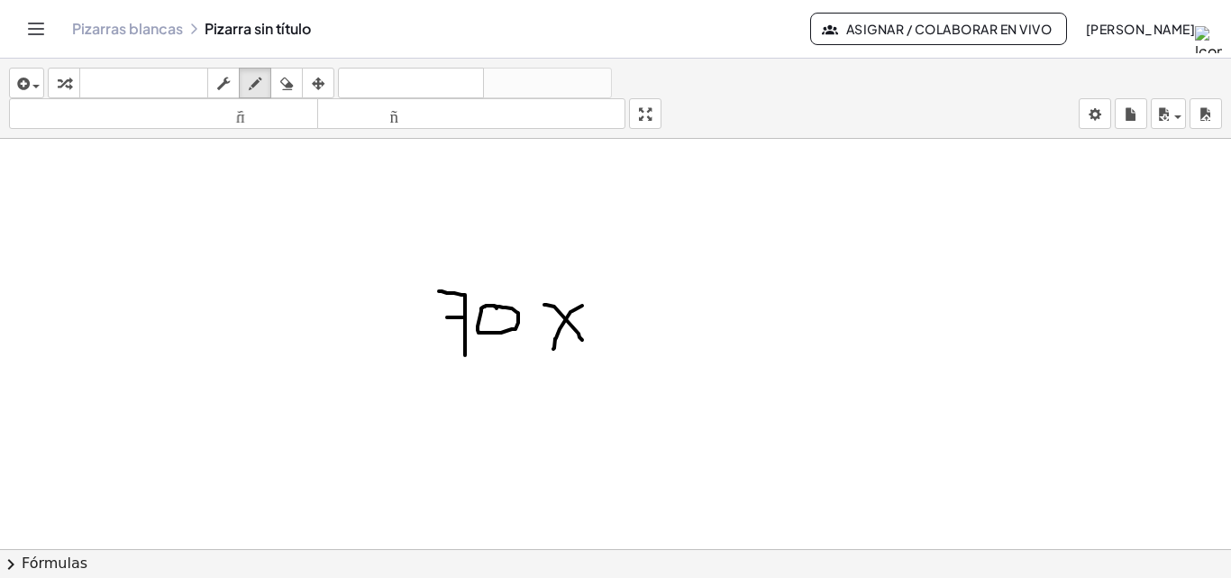
drag, startPoint x: 555, startPoint y: 339, endPoint x: 551, endPoint y: 355, distance: 16.8
click at [551, 355] on div at bounding box center [615, 319] width 1231 height 1230
drag, startPoint x: 576, startPoint y: 331, endPoint x: 591, endPoint y: 354, distance: 28.0
click at [591, 354] on div at bounding box center [615, 319] width 1231 height 1230
click at [287, 79] on icon "button" at bounding box center [286, 84] width 13 height 22
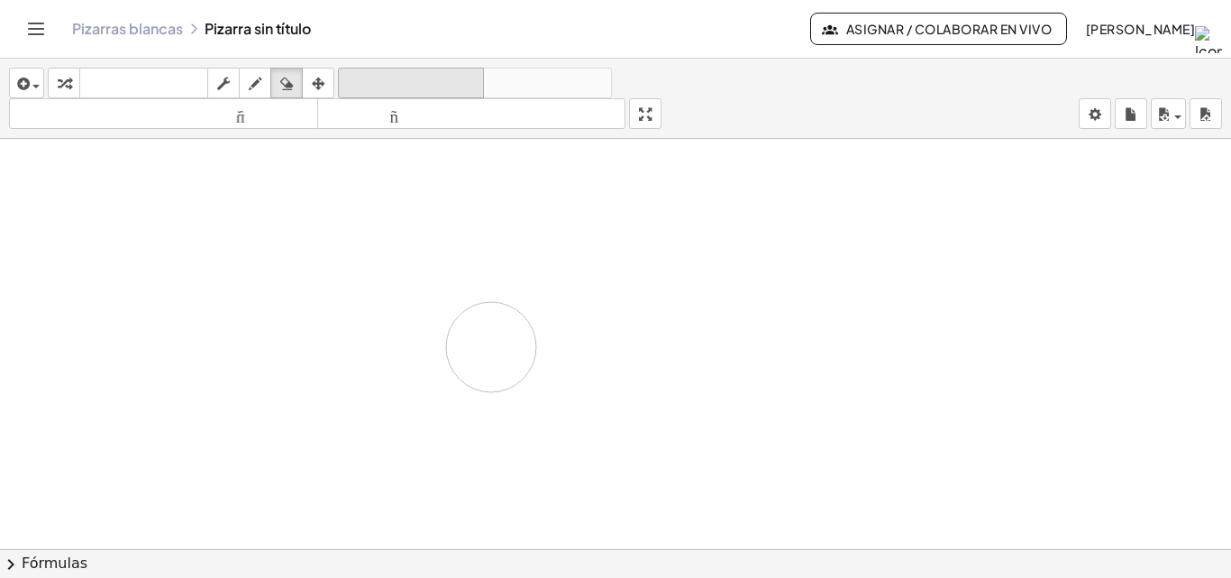
drag, startPoint x: 556, startPoint y: 332, endPoint x: 373, endPoint y: 75, distance: 315.3
click at [482, 359] on div at bounding box center [615, 319] width 1231 height 1230
drag, startPoint x: 258, startPoint y: 80, endPoint x: 286, endPoint y: 96, distance: 32.3
click at [261, 80] on icon "button" at bounding box center [255, 84] width 13 height 22
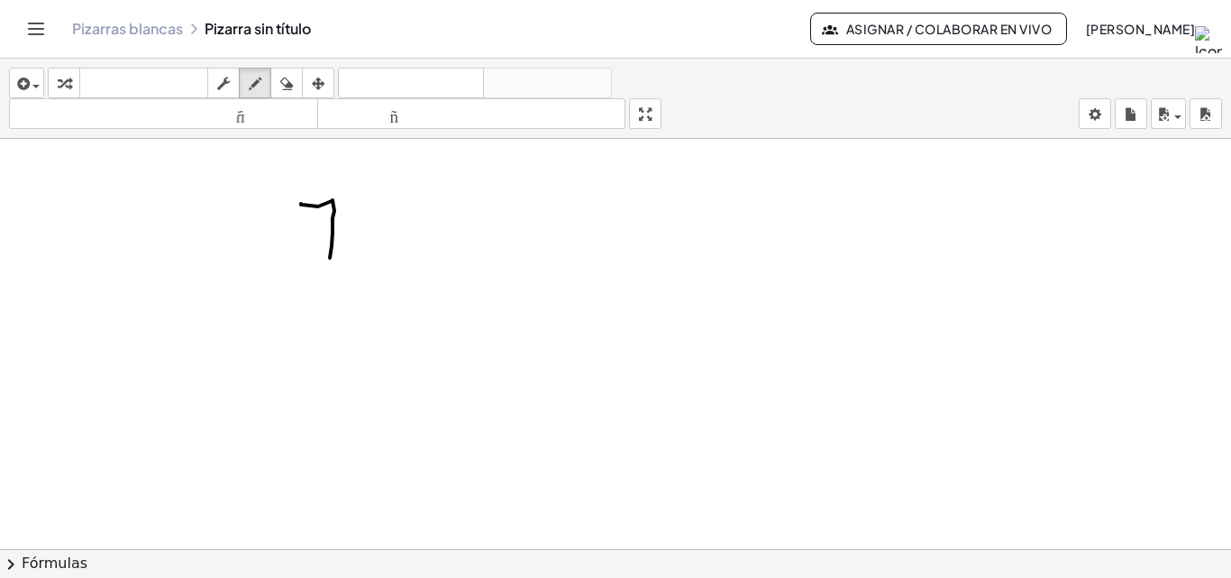
drag, startPoint x: 302, startPoint y: 205, endPoint x: 330, endPoint y: 263, distance: 64.9
click at [330, 263] on div at bounding box center [615, 319] width 1231 height 1230
drag, startPoint x: 306, startPoint y: 244, endPoint x: 342, endPoint y: 238, distance: 35.7
click at [342, 238] on div at bounding box center [615, 319] width 1231 height 1230
drag, startPoint x: 441, startPoint y: 206, endPoint x: 400, endPoint y: 283, distance: 86.7
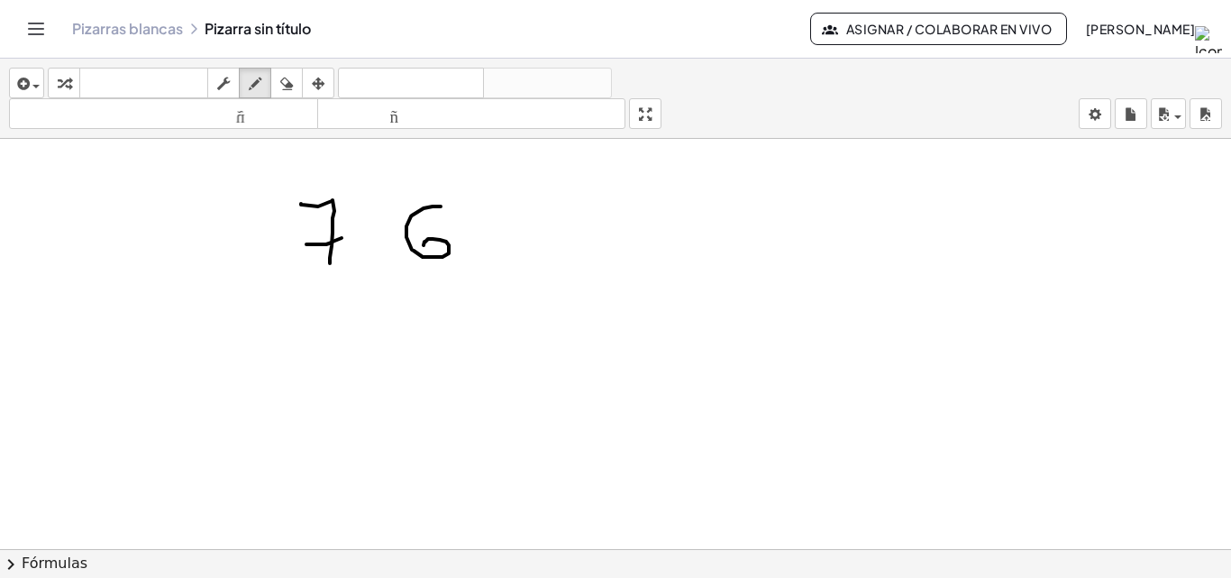
click at [423, 246] on div at bounding box center [615, 319] width 1231 height 1230
click at [428, 303] on div at bounding box center [615, 319] width 1231 height 1230
drag, startPoint x: 327, startPoint y: 303, endPoint x: 305, endPoint y: 333, distance: 38.0
click at [305, 333] on div at bounding box center [615, 319] width 1231 height 1230
drag, startPoint x: 265, startPoint y: 361, endPoint x: 513, endPoint y: 288, distance: 258.3
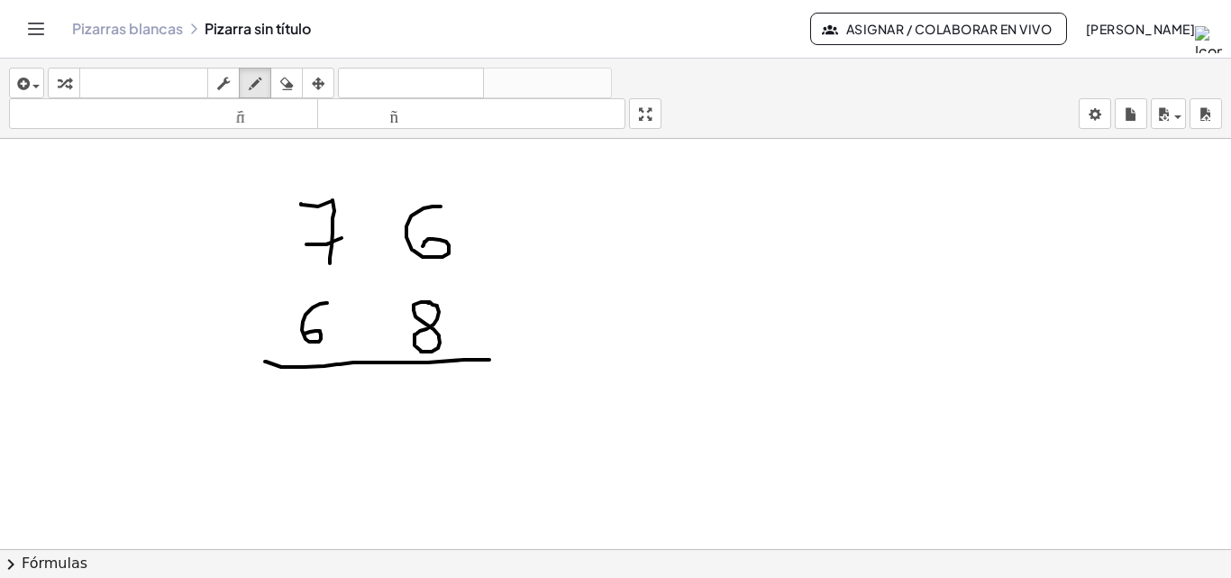
click at [508, 341] on div at bounding box center [615, 319] width 1231 height 1230
drag, startPoint x: 493, startPoint y: 213, endPoint x: 542, endPoint y: 228, distance: 51.9
click at [542, 228] on div at bounding box center [615, 319] width 1231 height 1230
drag, startPoint x: 521, startPoint y: 204, endPoint x: 508, endPoint y: 237, distance: 35.6
click at [508, 237] on div at bounding box center [615, 319] width 1231 height 1230
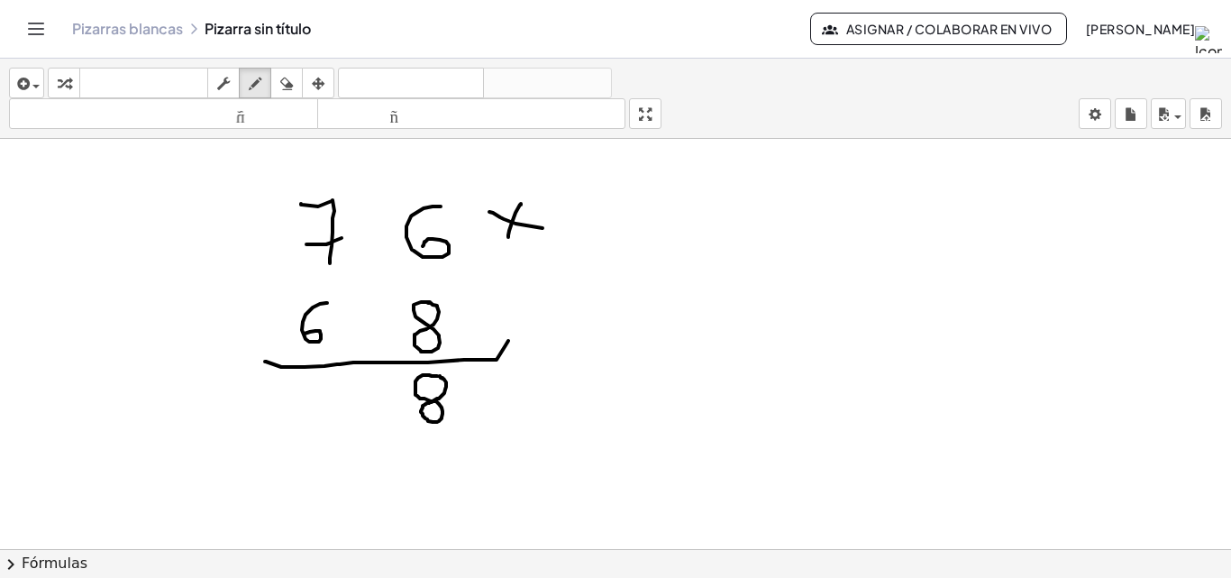
click at [440, 376] on div at bounding box center [615, 319] width 1231 height 1230
drag, startPoint x: 309, startPoint y: 167, endPoint x: 322, endPoint y: 180, distance: 18.5
click at [322, 180] on div at bounding box center [615, 319] width 1231 height 1230
drag, startPoint x: 319, startPoint y: 165, endPoint x: 314, endPoint y: 184, distance: 19.5
click at [314, 184] on div at bounding box center [615, 319] width 1231 height 1230
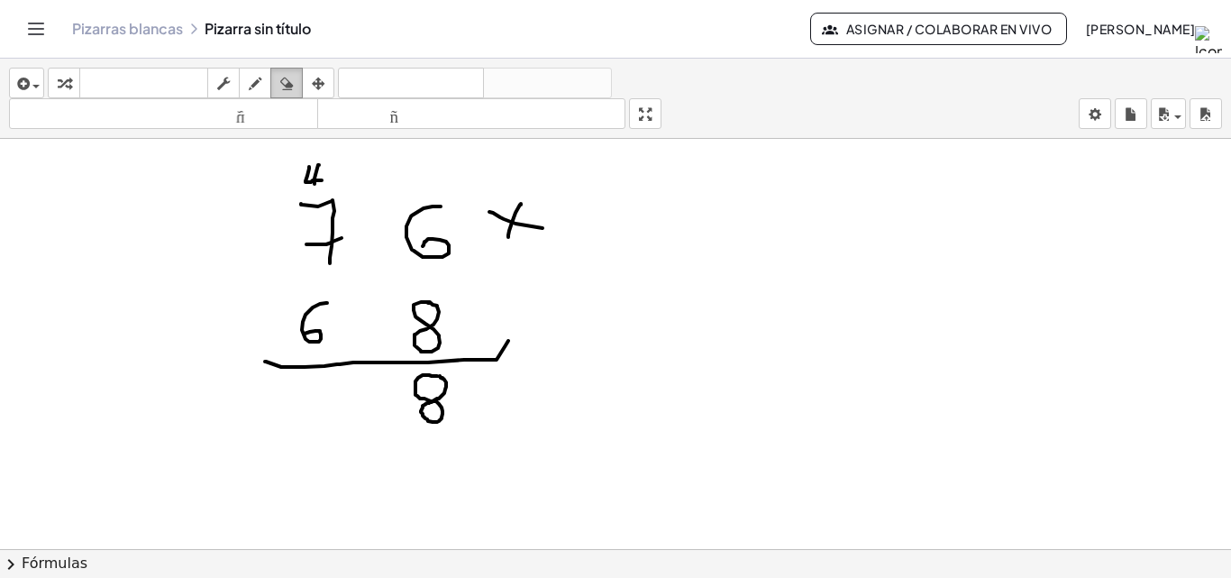
click at [288, 83] on icon "button" at bounding box center [286, 84] width 13 height 22
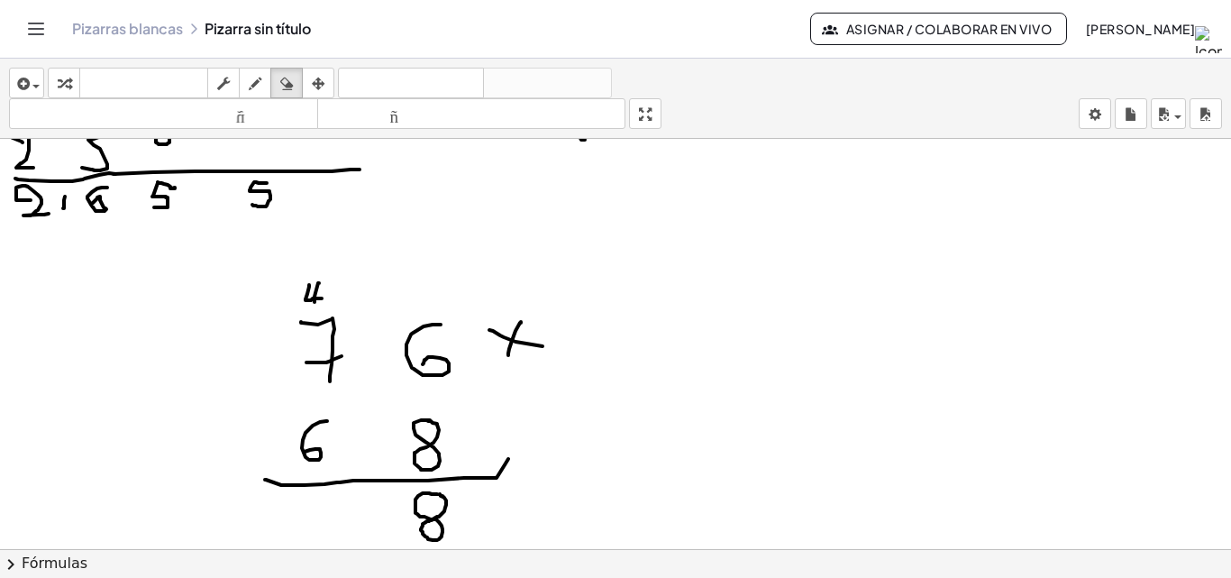
scroll to position [255, 0]
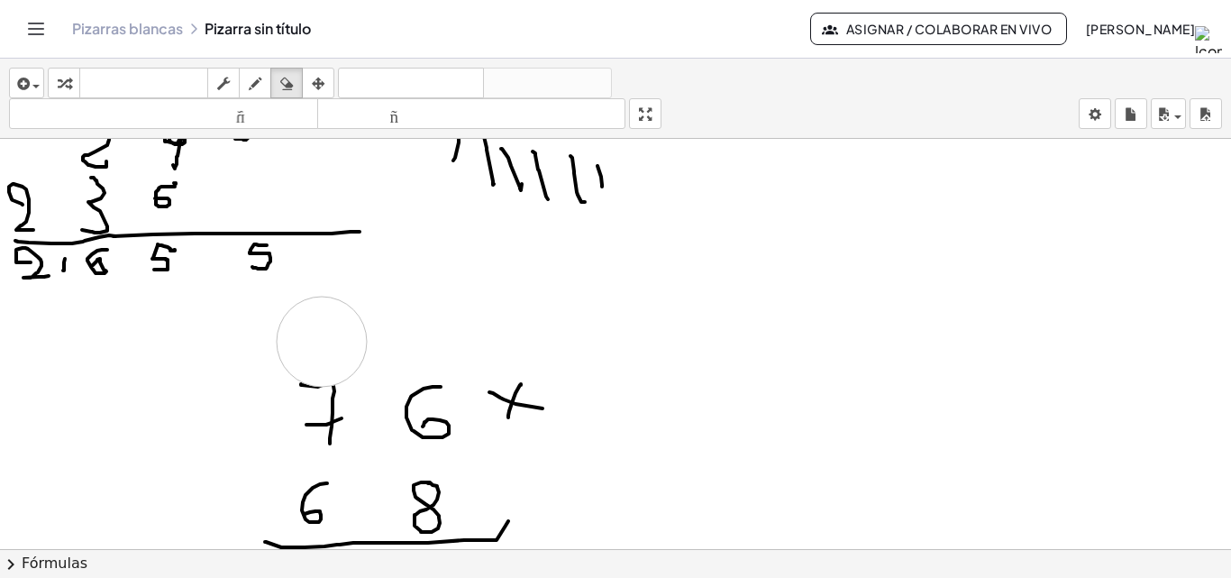
click at [322, 342] on div at bounding box center [615, 499] width 1231 height 1230
drag, startPoint x: 250, startPoint y: 74, endPoint x: 242, endPoint y: 241, distance: 166.9
click at [250, 75] on icon "button" at bounding box center [255, 84] width 13 height 22
drag, startPoint x: 299, startPoint y: 381, endPoint x: 330, endPoint y: 435, distance: 62.1
click at [330, 435] on div at bounding box center [615, 499] width 1231 height 1230
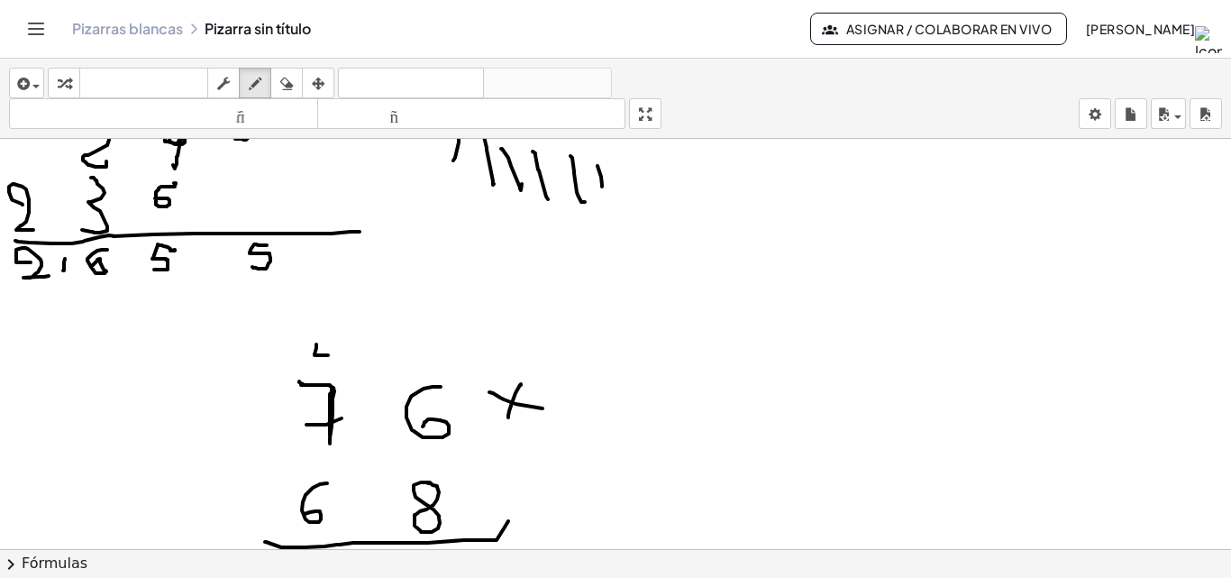
drag, startPoint x: 316, startPoint y: 344, endPoint x: 328, endPoint y: 355, distance: 15.9
click at [328, 355] on div at bounding box center [615, 499] width 1231 height 1230
drag, startPoint x: 329, startPoint y: 344, endPoint x: 329, endPoint y: 369, distance: 25.2
click at [329, 369] on div at bounding box center [615, 499] width 1231 height 1230
click at [307, 98] on div "insertar Seleccione uno: Expresión matemática Función Texto Vídeo de YouTube Gr…" at bounding box center [615, 99] width 1231 height 80
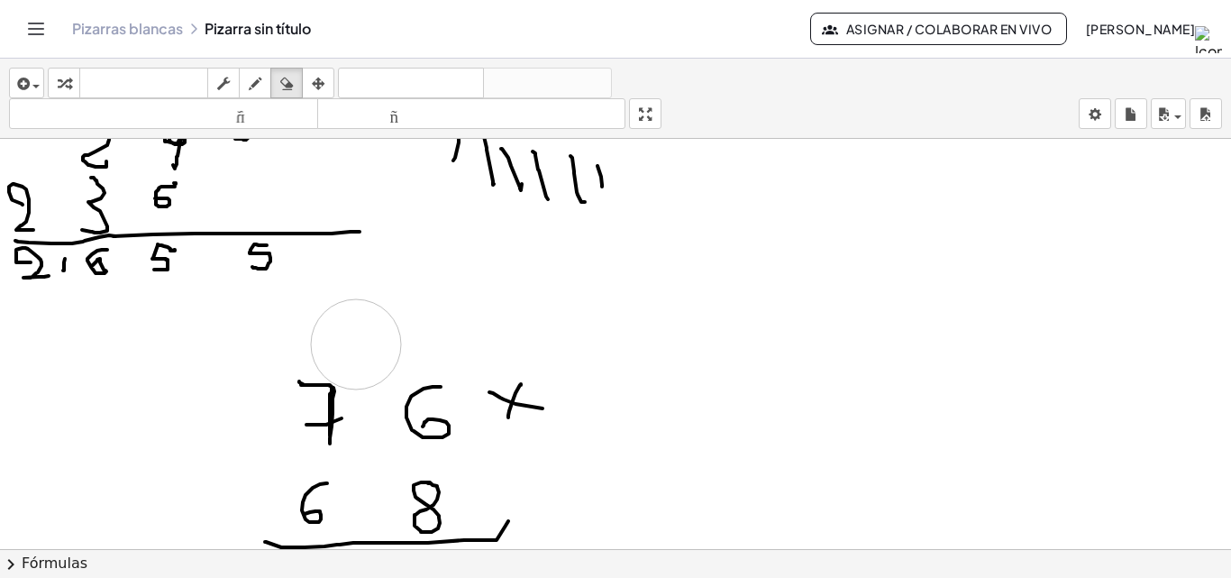
drag, startPoint x: 424, startPoint y: 287, endPoint x: 356, endPoint y: 344, distance: 88.3
click at [356, 344] on div at bounding box center [615, 499] width 1231 height 1230
click at [251, 79] on icon "button" at bounding box center [255, 84] width 13 height 22
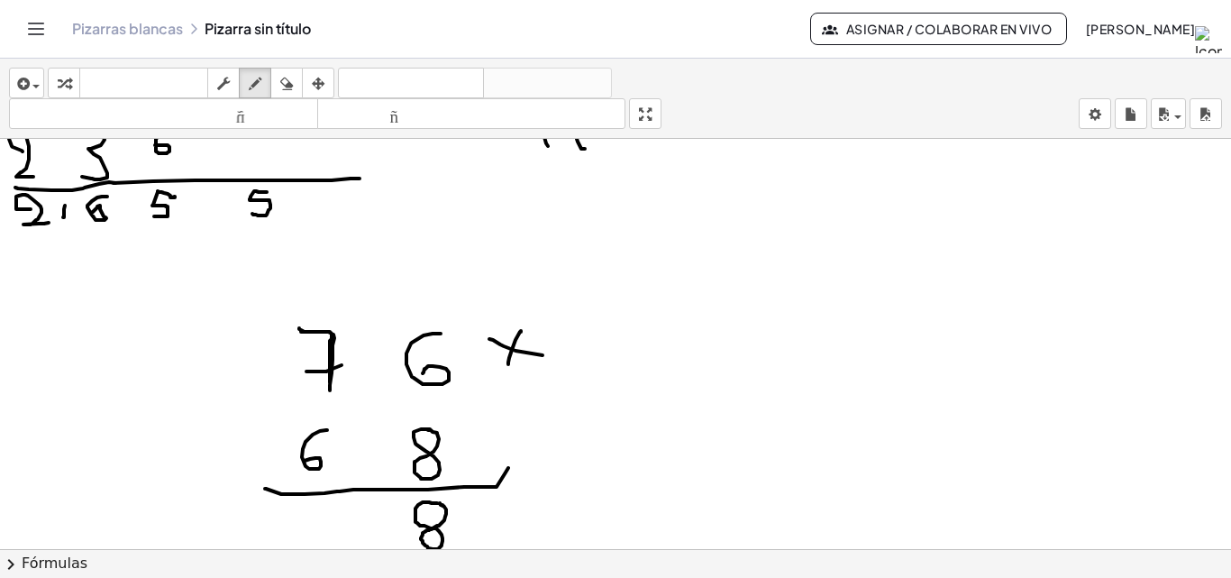
scroll to position [345, 0]
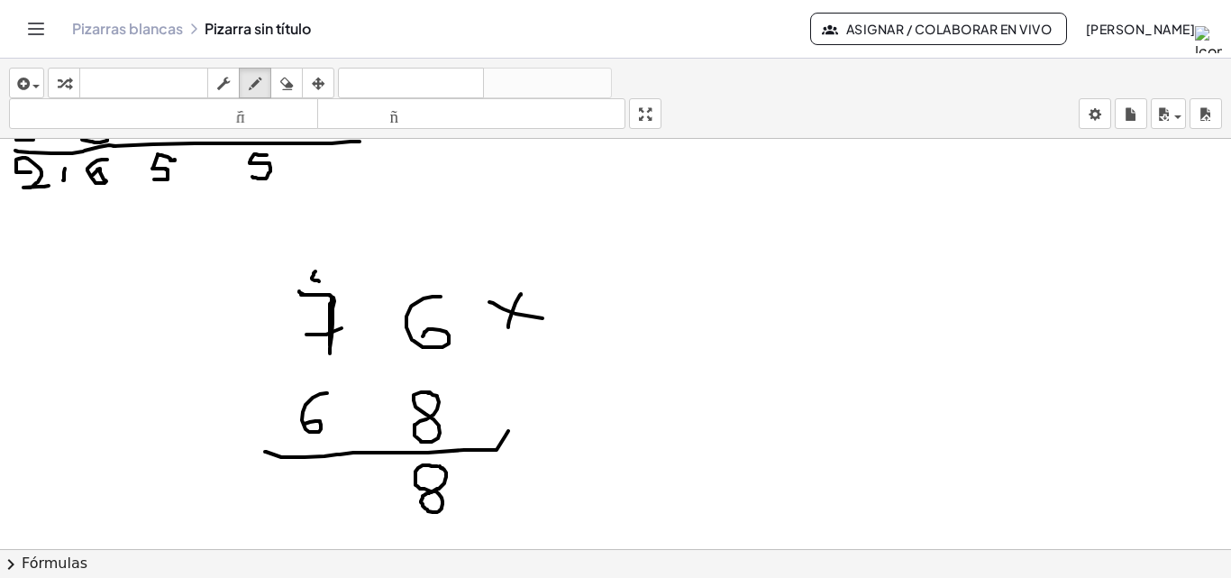
drag, startPoint x: 315, startPoint y: 271, endPoint x: 321, endPoint y: 281, distance: 11.3
click at [321, 281] on div at bounding box center [615, 409] width 1231 height 1230
drag, startPoint x: 323, startPoint y: 272, endPoint x: 323, endPoint y: 287, distance: 15.3
click at [323, 287] on div at bounding box center [615, 409] width 1231 height 1230
drag, startPoint x: 670, startPoint y: 277, endPoint x: 686, endPoint y: 294, distance: 23.0
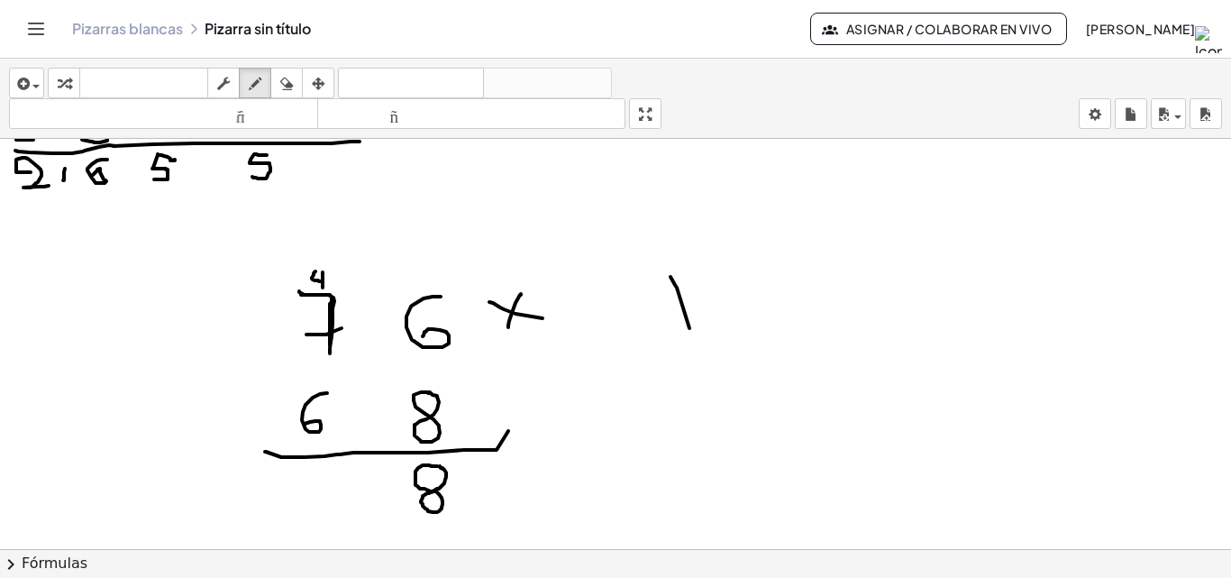
click at [689, 322] on div at bounding box center [615, 409] width 1231 height 1230
drag, startPoint x: 711, startPoint y: 269, endPoint x: 725, endPoint y: 285, distance: 20.4
click at [724, 287] on div at bounding box center [615, 409] width 1231 height 1230
click at [802, 237] on div at bounding box center [615, 409] width 1231 height 1230
drag, startPoint x: 850, startPoint y: 236, endPoint x: 828, endPoint y: 247, distance: 24.2
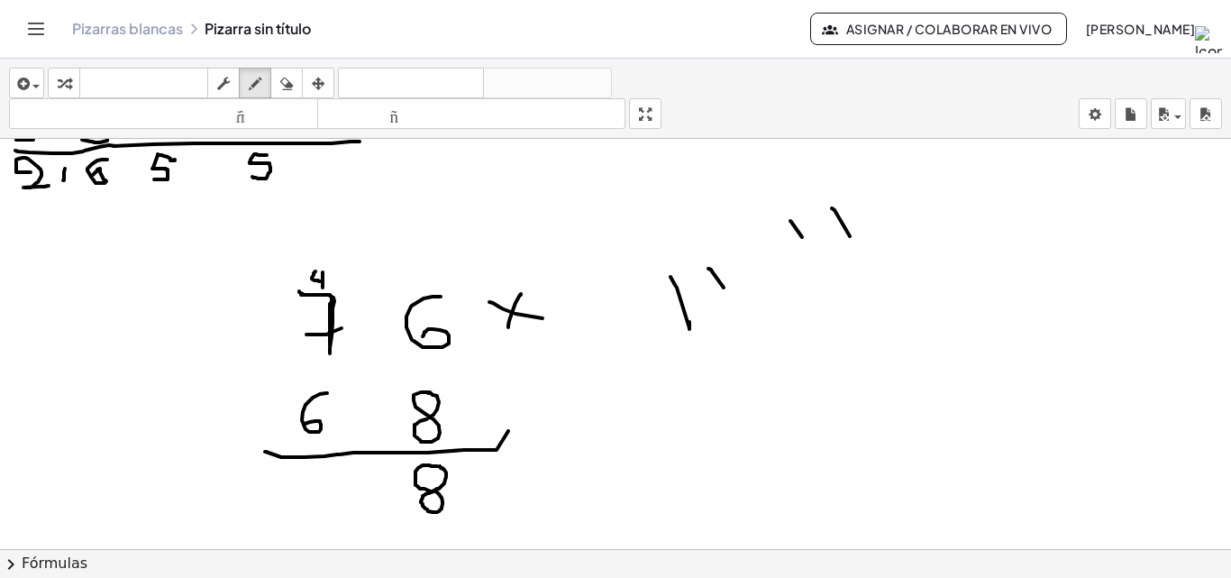
click at [852, 238] on div at bounding box center [615, 409] width 1231 height 1230
click at [315, 479] on div at bounding box center [615, 409] width 1231 height 1230
click at [249, 471] on div at bounding box center [615, 409] width 1231 height 1230
click at [316, 478] on div at bounding box center [615, 409] width 1231 height 1230
drag, startPoint x: 252, startPoint y: 482, endPoint x: 234, endPoint y: 482, distance: 18.0
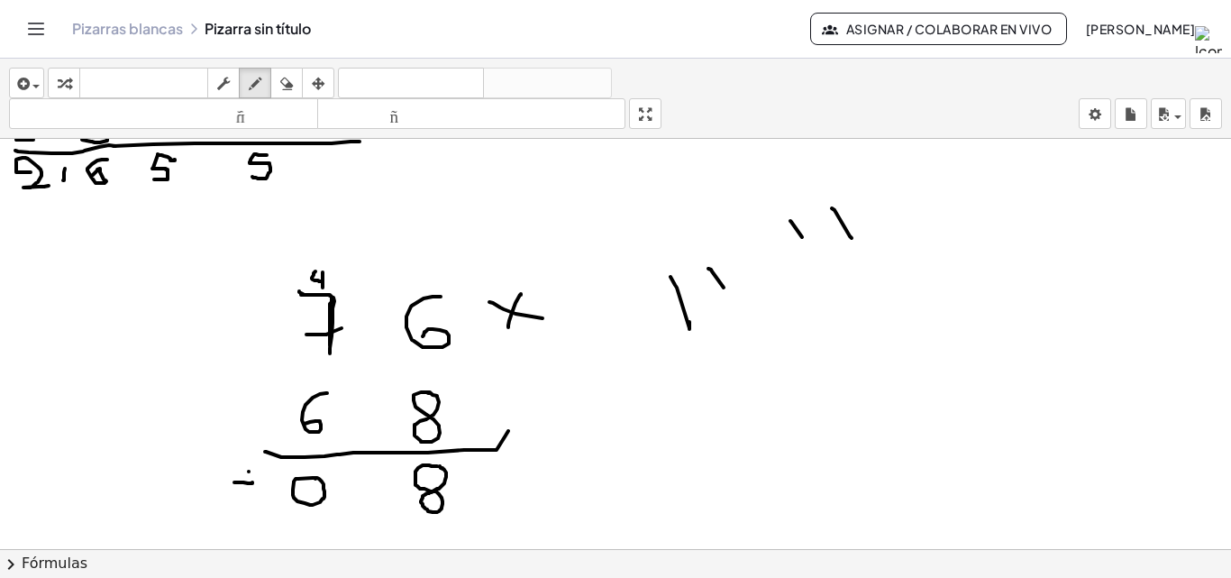
click at [234, 482] on div at bounding box center [615, 409] width 1231 height 1230
drag, startPoint x: 282, startPoint y: 82, endPoint x: 288, endPoint y: 97, distance: 16.6
click at [287, 92] on icon "button" at bounding box center [286, 84] width 13 height 22
drag, startPoint x: 130, startPoint y: 543, endPoint x: 230, endPoint y: 491, distance: 112.9
click at [230, 491] on div at bounding box center [615, 409] width 1231 height 1230
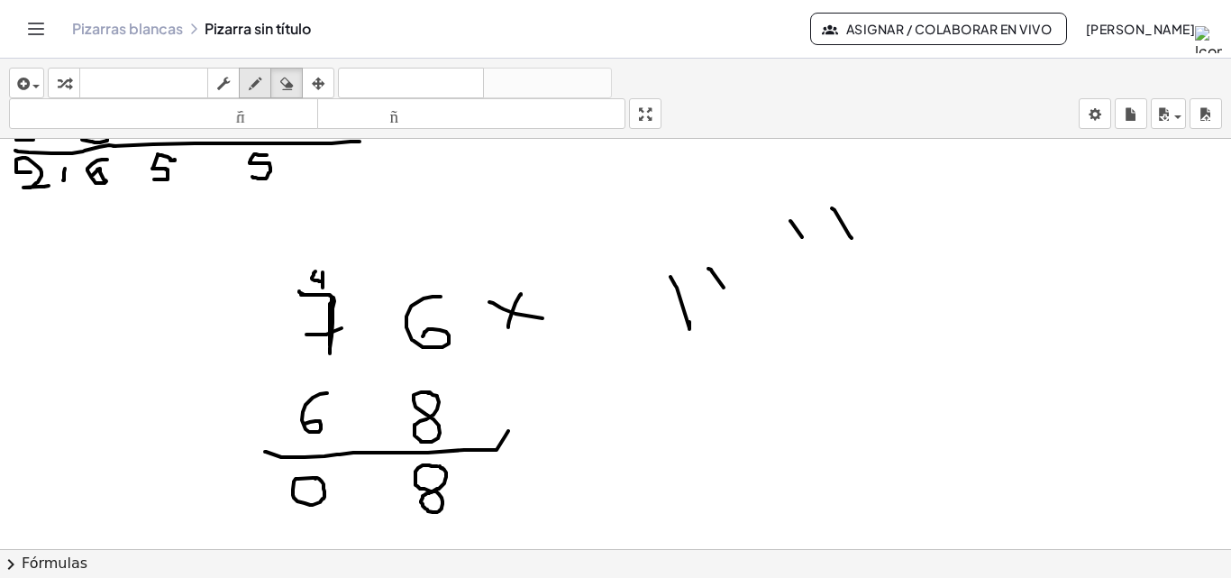
click at [263, 75] on div "button" at bounding box center [254, 83] width 23 height 22
click at [242, 472] on div at bounding box center [615, 409] width 1231 height 1230
drag, startPoint x: 242, startPoint y: 472, endPoint x: 211, endPoint y: 485, distance: 34.0
click at [211, 485] on div at bounding box center [615, 409] width 1231 height 1230
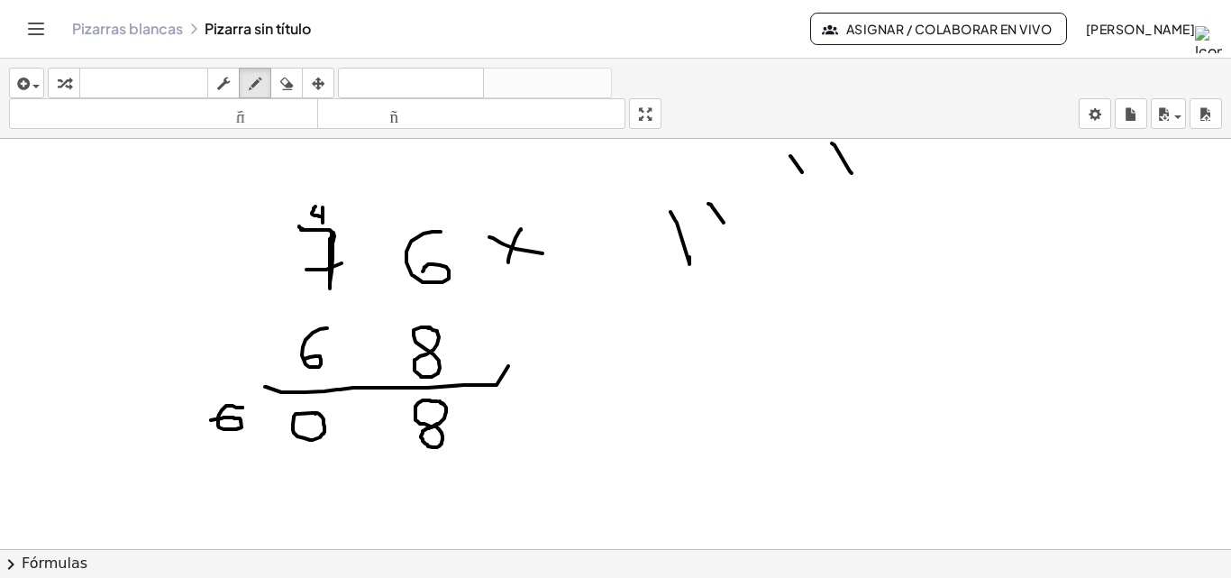
scroll to position [435, 0]
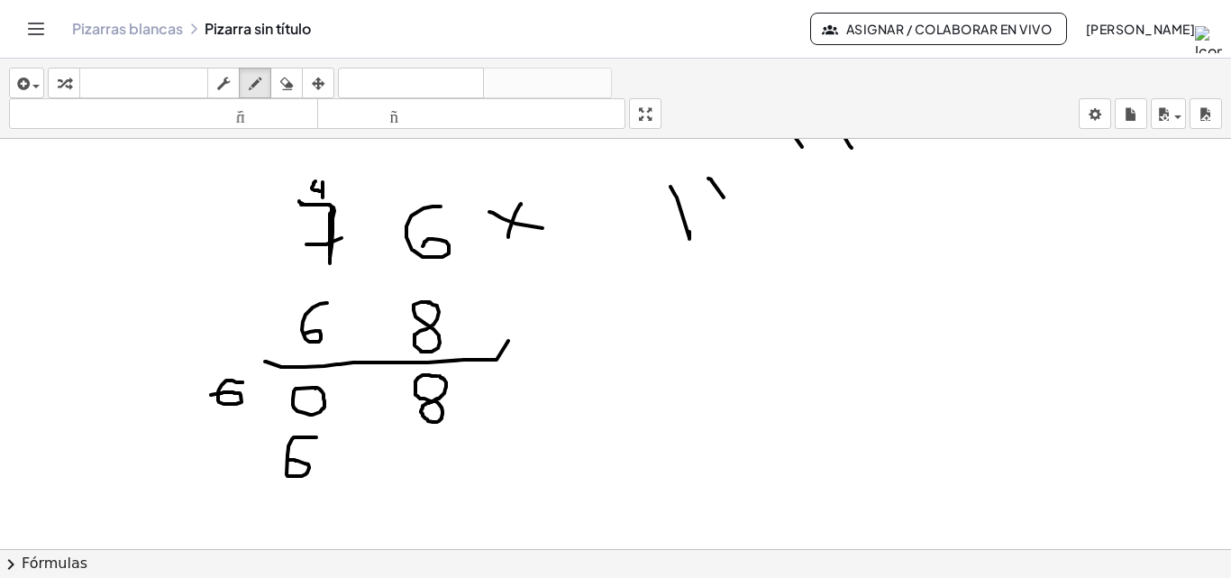
drag, startPoint x: 316, startPoint y: 437, endPoint x: 287, endPoint y: 460, distance: 36.6
click at [287, 460] on div at bounding box center [615, 319] width 1231 height 1230
drag, startPoint x: 287, startPoint y: 181, endPoint x: 282, endPoint y: 201, distance: 20.5
click at [289, 201] on div at bounding box center [615, 319] width 1231 height 1230
click at [674, 342] on div at bounding box center [615, 319] width 1231 height 1230
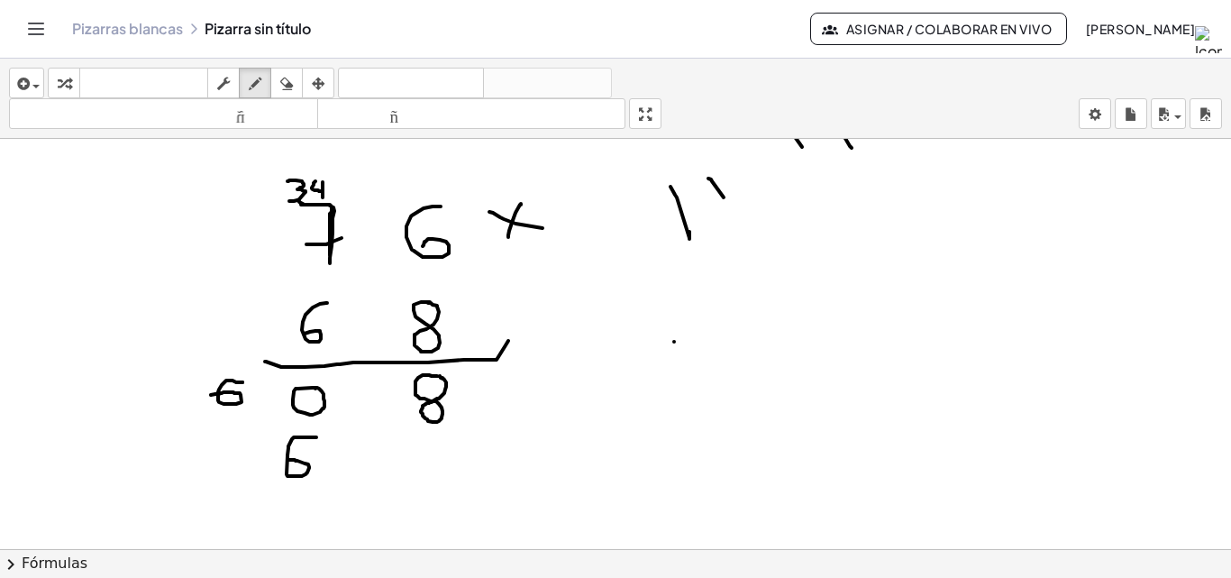
click at [697, 349] on div at bounding box center [615, 319] width 1231 height 1230
click at [742, 351] on div at bounding box center [615, 319] width 1231 height 1230
drag, startPoint x: 672, startPoint y: 359, endPoint x: 678, endPoint y: 328, distance: 31.1
click at [678, 328] on div at bounding box center [615, 319] width 1231 height 1230
drag, startPoint x: 688, startPoint y: 328, endPoint x: 696, endPoint y: 354, distance: 27.4
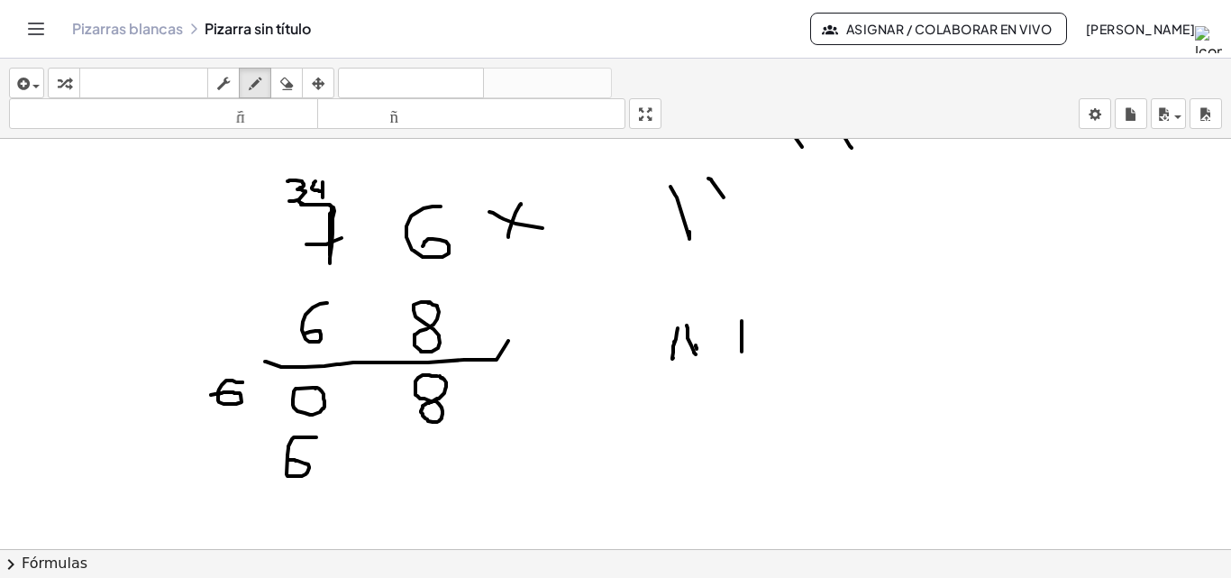
click at [696, 354] on div at bounding box center [615, 319] width 1231 height 1230
click at [222, 459] on div at bounding box center [615, 319] width 1231 height 1230
click at [140, 450] on div at bounding box center [615, 319] width 1231 height 1230
drag, startPoint x: 87, startPoint y: 390, endPoint x: 131, endPoint y: 399, distance: 45.1
click at [131, 399] on div at bounding box center [615, 319] width 1231 height 1230
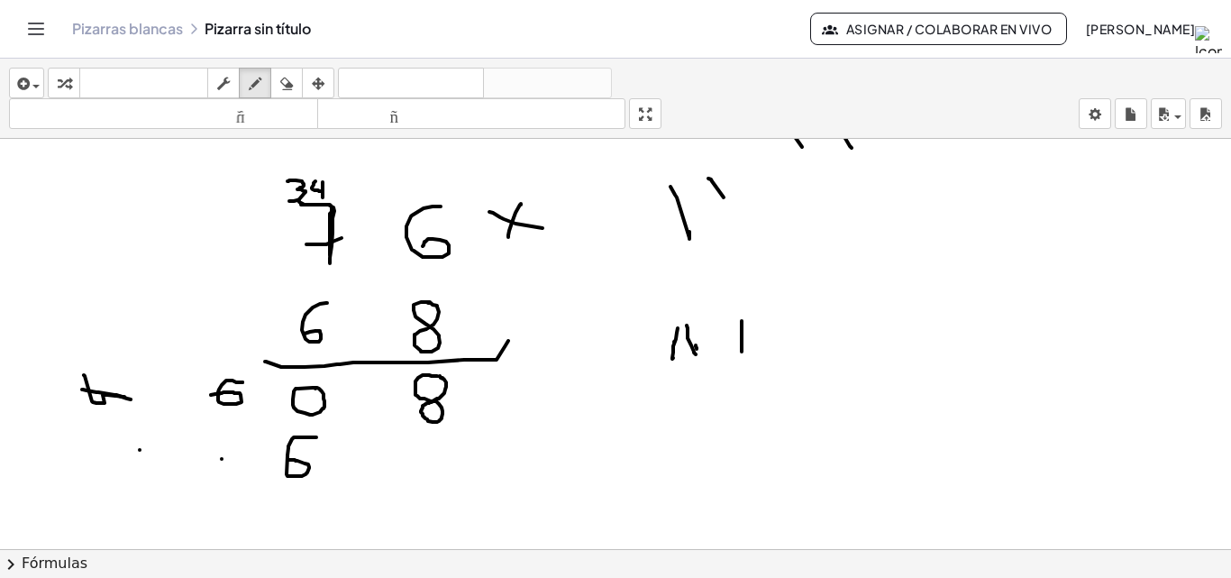
drag, startPoint x: 124, startPoint y: 397, endPoint x: 84, endPoint y: 375, distance: 46.0
click at [84, 375] on div at bounding box center [615, 319] width 1231 height 1230
click at [285, 77] on icon "button" at bounding box center [286, 84] width 13 height 22
drag, startPoint x: 43, startPoint y: 374, endPoint x: 92, endPoint y: 396, distance: 53.3
click at [92, 400] on div at bounding box center [615, 319] width 1231 height 1230
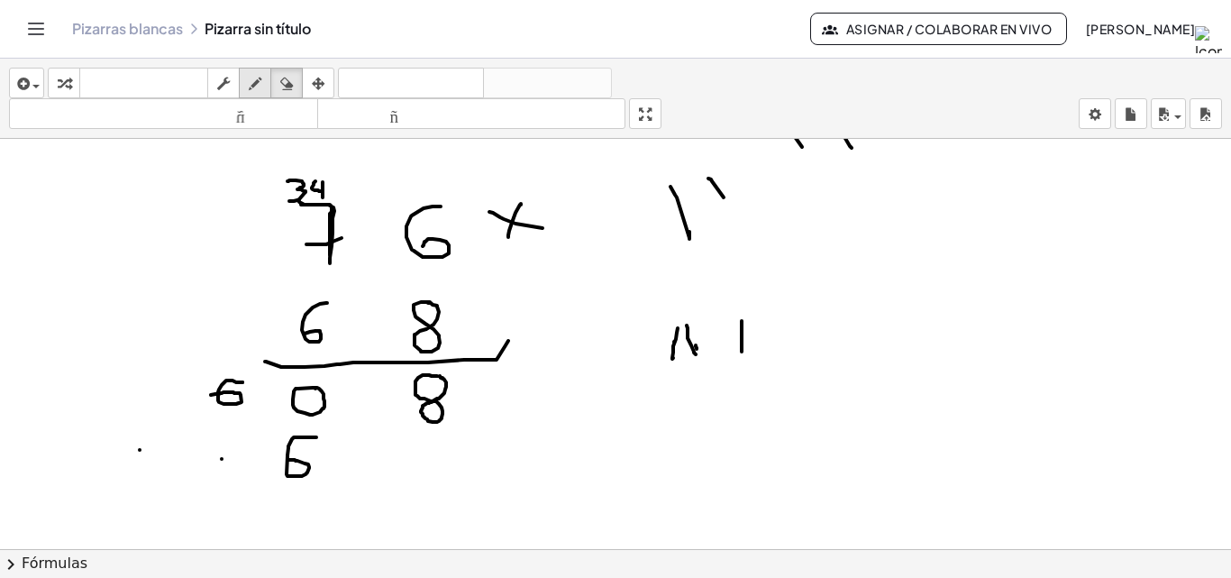
click at [260, 74] on icon "button" at bounding box center [255, 84] width 13 height 22
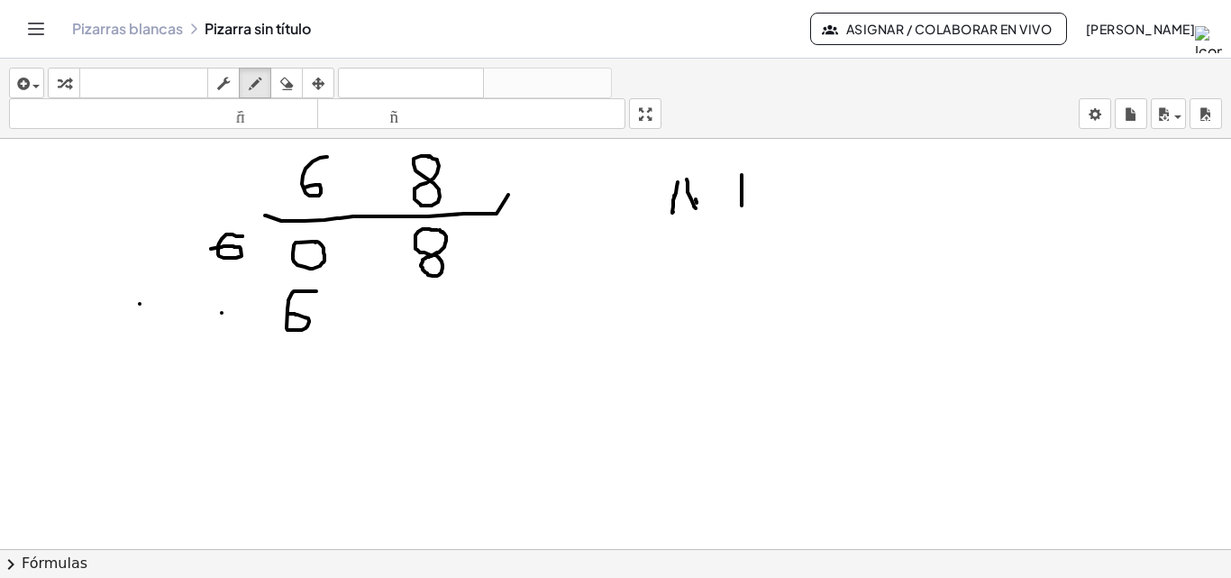
scroll to position [615, 0]
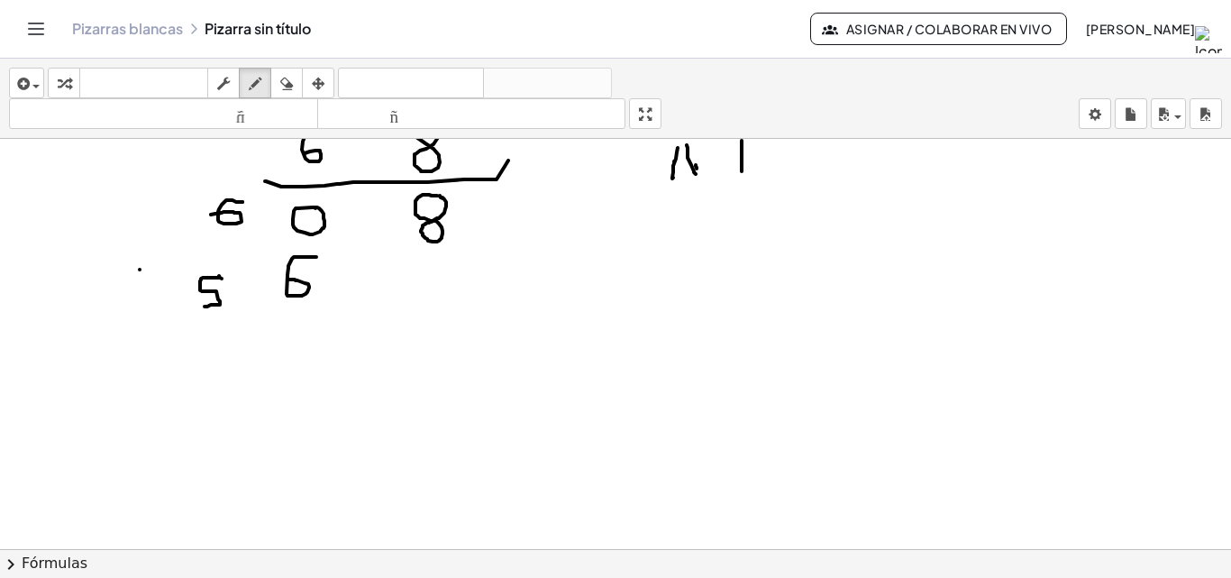
drag, startPoint x: 219, startPoint y: 276, endPoint x: 205, endPoint y: 306, distance: 33.9
click at [205, 306] on div at bounding box center [615, 138] width 1231 height 1230
drag, startPoint x: 138, startPoint y: 269, endPoint x: 150, endPoint y: 286, distance: 20.0
click at [150, 286] on div at bounding box center [615, 138] width 1231 height 1230
drag, startPoint x: 151, startPoint y: 278, endPoint x: 151, endPoint y: 292, distance: 14.4
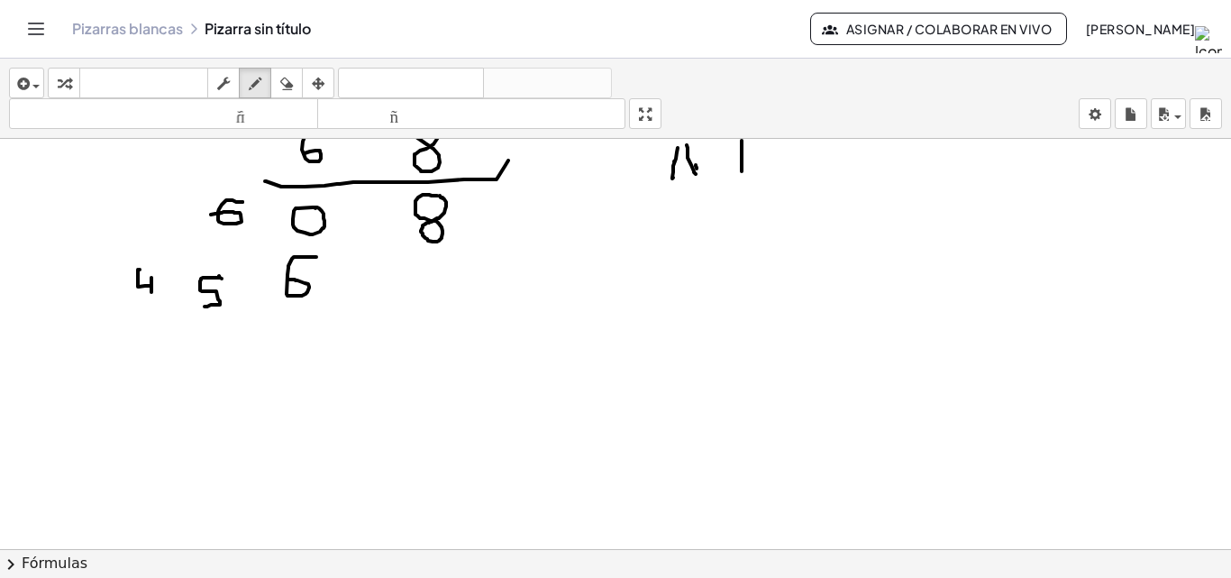
click at [151, 292] on div at bounding box center [615, 138] width 1231 height 1230
drag, startPoint x: 151, startPoint y: 292, endPoint x: 151, endPoint y: 316, distance: 24.3
click at [151, 316] on div at bounding box center [615, 138] width 1231 height 1230
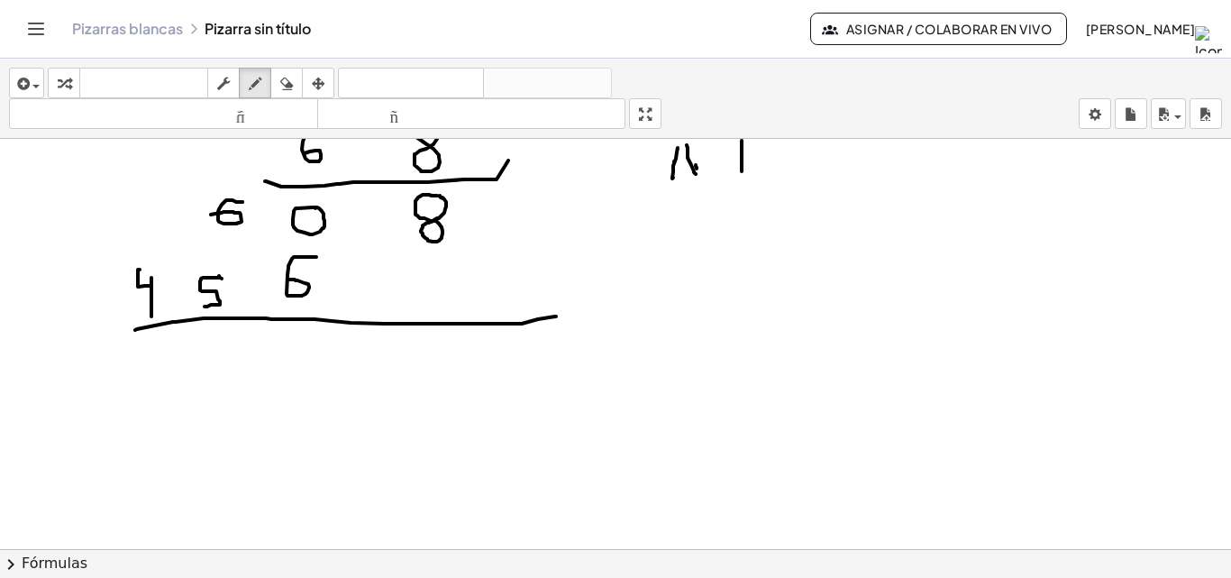
drag, startPoint x: 135, startPoint y: 330, endPoint x: 556, endPoint y: 316, distance: 421.0
click at [556, 316] on div at bounding box center [615, 138] width 1231 height 1230
drag, startPoint x: 484, startPoint y: 221, endPoint x: 507, endPoint y: 220, distance: 23.4
click at [507, 220] on div at bounding box center [615, 138] width 1231 height 1230
drag, startPoint x: 495, startPoint y: 209, endPoint x: 496, endPoint y: 235, distance: 26.1
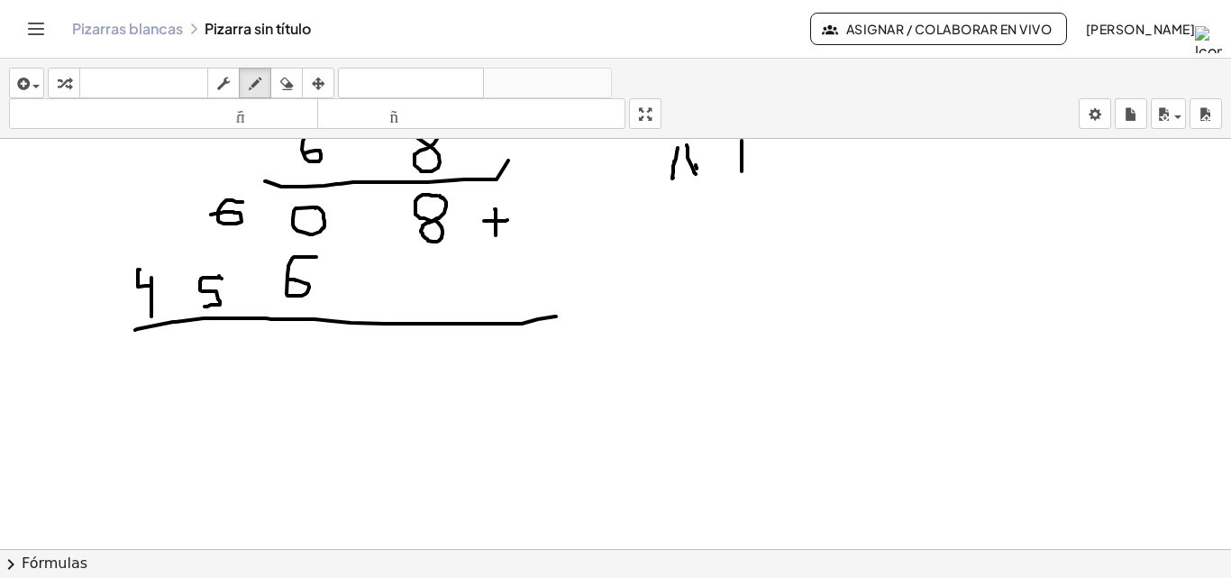
click at [496, 235] on div at bounding box center [615, 138] width 1231 height 1230
click at [428, 342] on div at bounding box center [615, 138] width 1231 height 1230
drag, startPoint x: 314, startPoint y: 343, endPoint x: 293, endPoint y: 359, distance: 25.8
click at [293, 359] on div at bounding box center [615, 138] width 1231 height 1230
drag, startPoint x: 213, startPoint y: 339, endPoint x: 220, endPoint y: 356, distance: 18.6
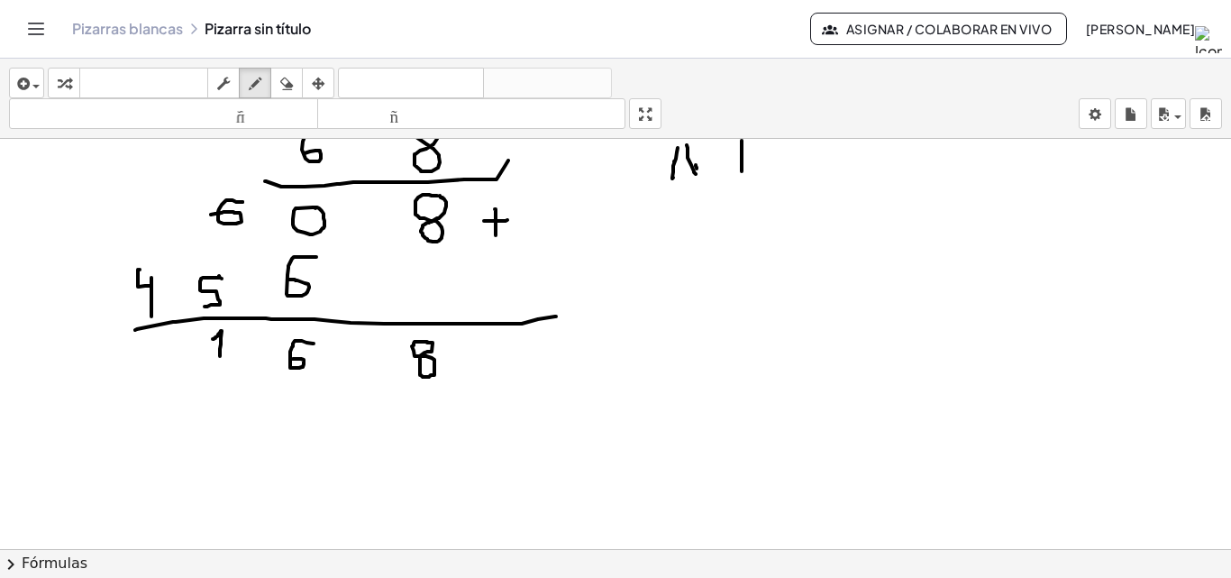
click at [220, 356] on div at bounding box center [615, 138] width 1231 height 1230
drag, startPoint x: 140, startPoint y: 260, endPoint x: 151, endPoint y: 267, distance: 13.3
click at [151, 267] on div at bounding box center [615, 138] width 1231 height 1230
drag, startPoint x: 164, startPoint y: 340, endPoint x: 152, endPoint y: 360, distance: 23.8
click at [152, 360] on div at bounding box center [615, 138] width 1231 height 1230
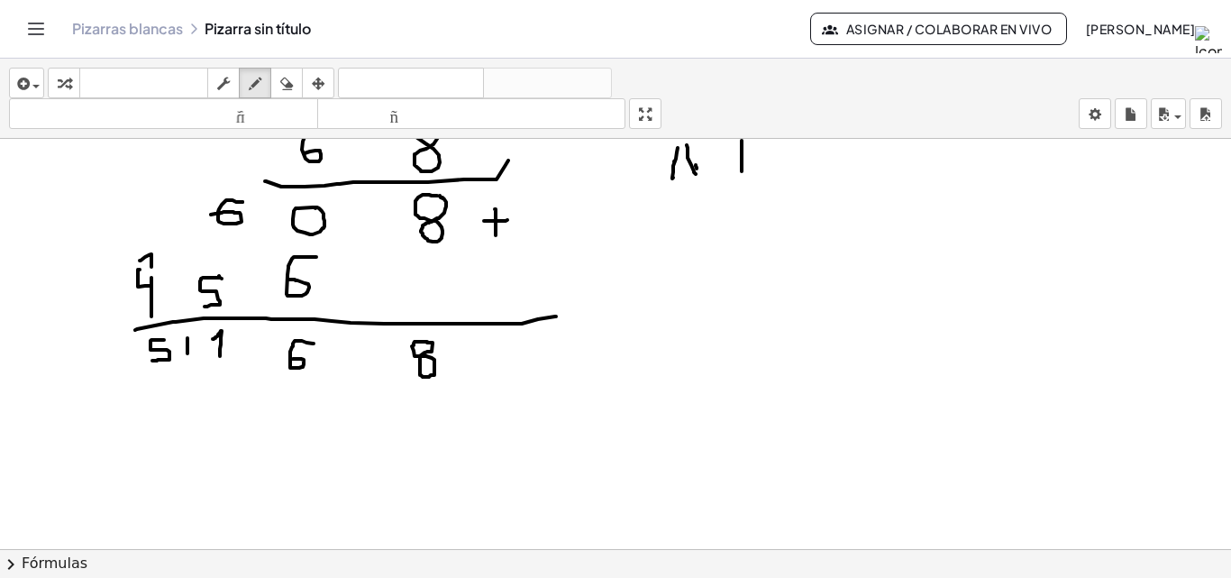
drag, startPoint x: 187, startPoint y: 338, endPoint x: 187, endPoint y: 353, distance: 15.3
click at [187, 353] on div at bounding box center [615, 138] width 1231 height 1230
